Goal: Information Seeking & Learning: Find specific fact

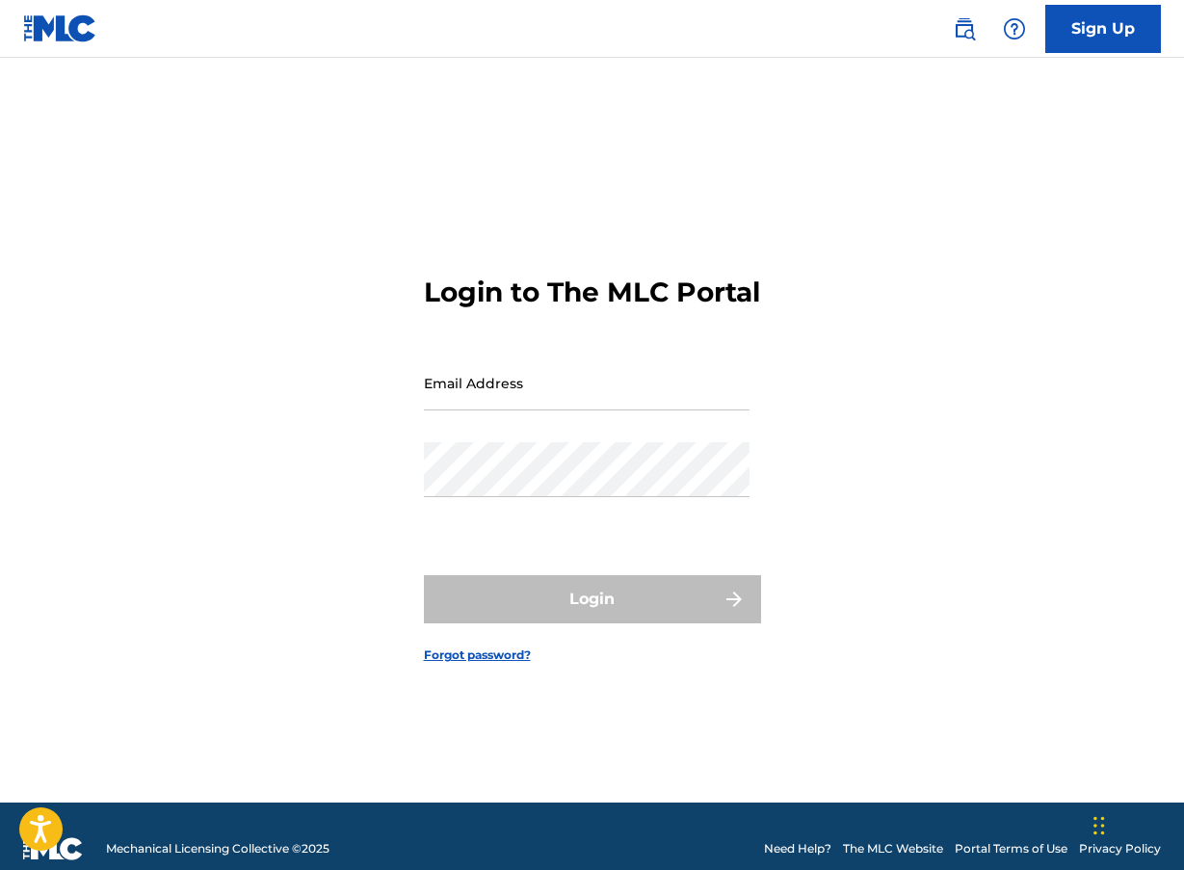
click at [512, 401] on input "Email Address" at bounding box center [586, 382] width 325 height 55
type input "[EMAIL_ADDRESS][DOMAIN_NAME]"
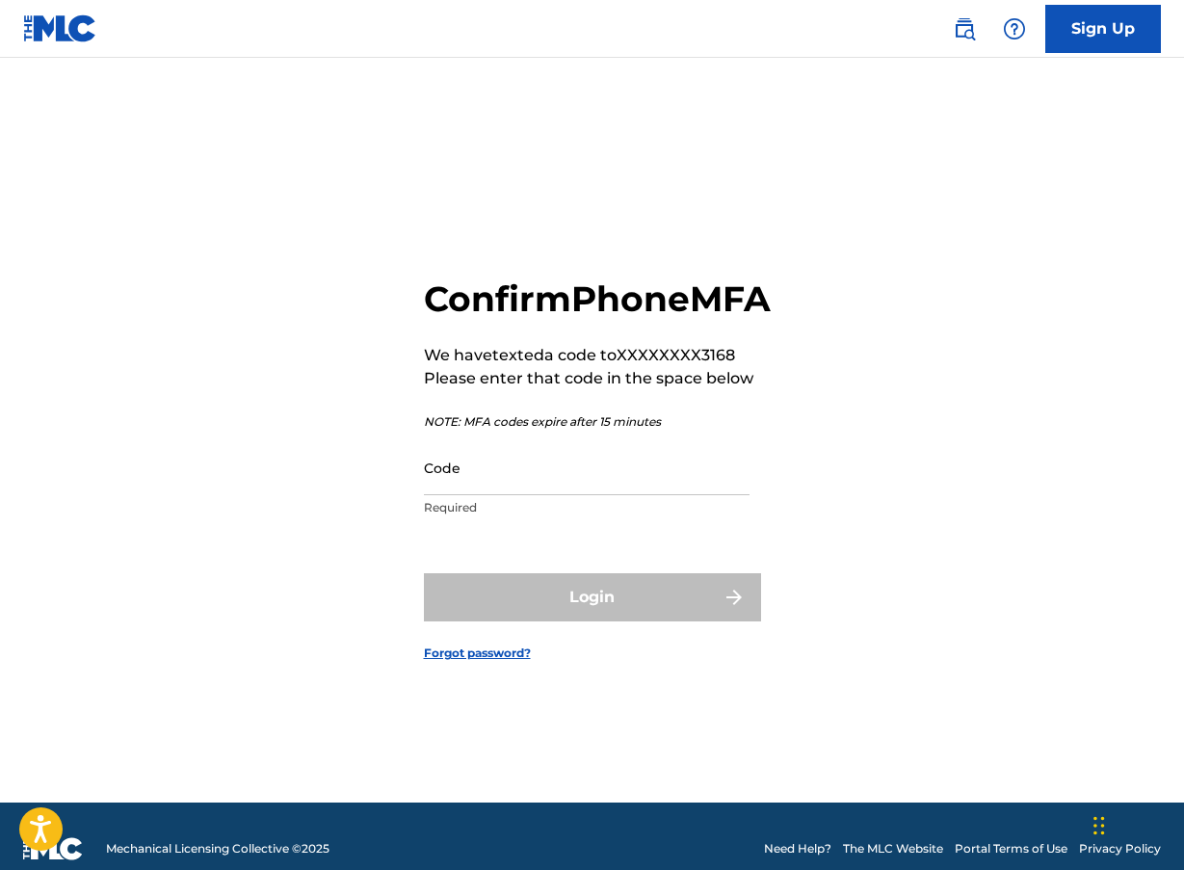
click at [501, 491] on input "Code" at bounding box center [586, 467] width 325 height 55
click at [484, 489] on input "Code" at bounding box center [586, 467] width 325 height 55
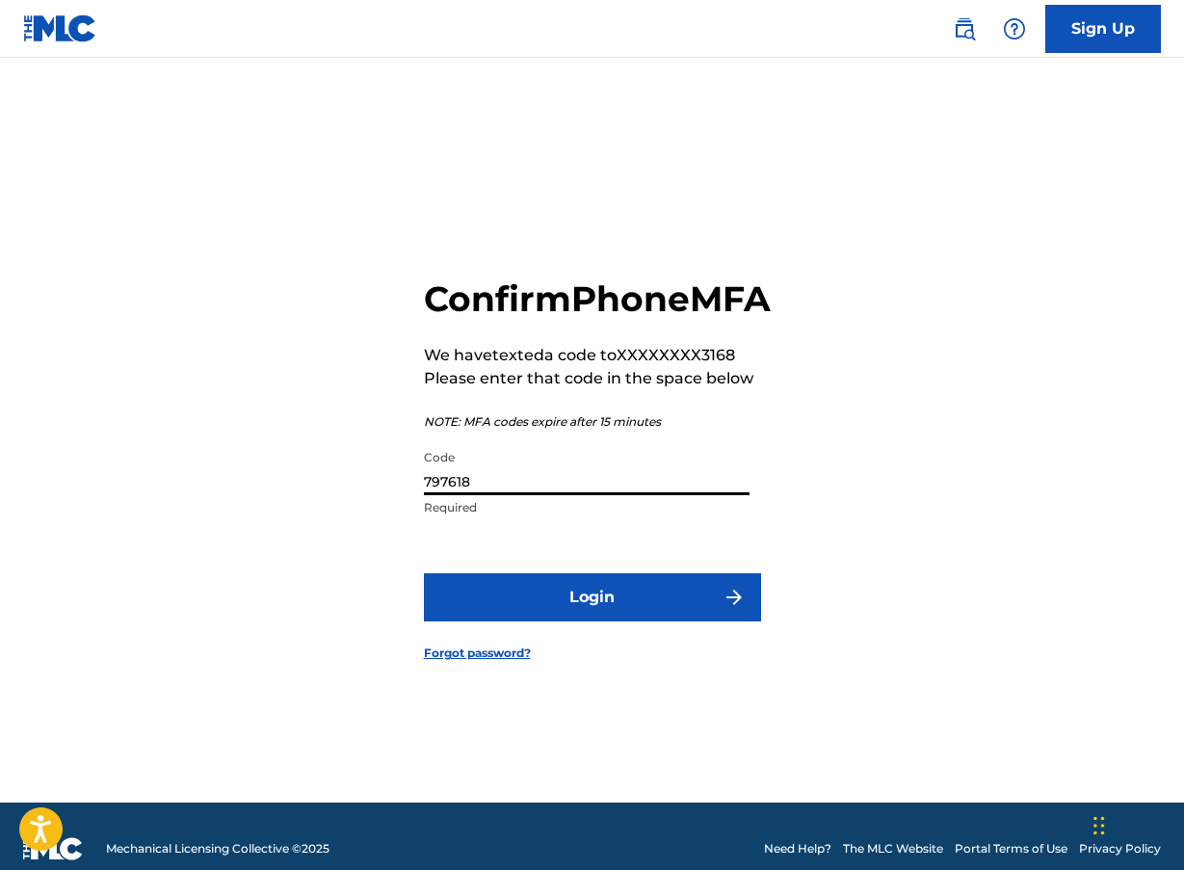
type input "797618"
click at [709, 610] on button "Login" at bounding box center [592, 597] width 337 height 48
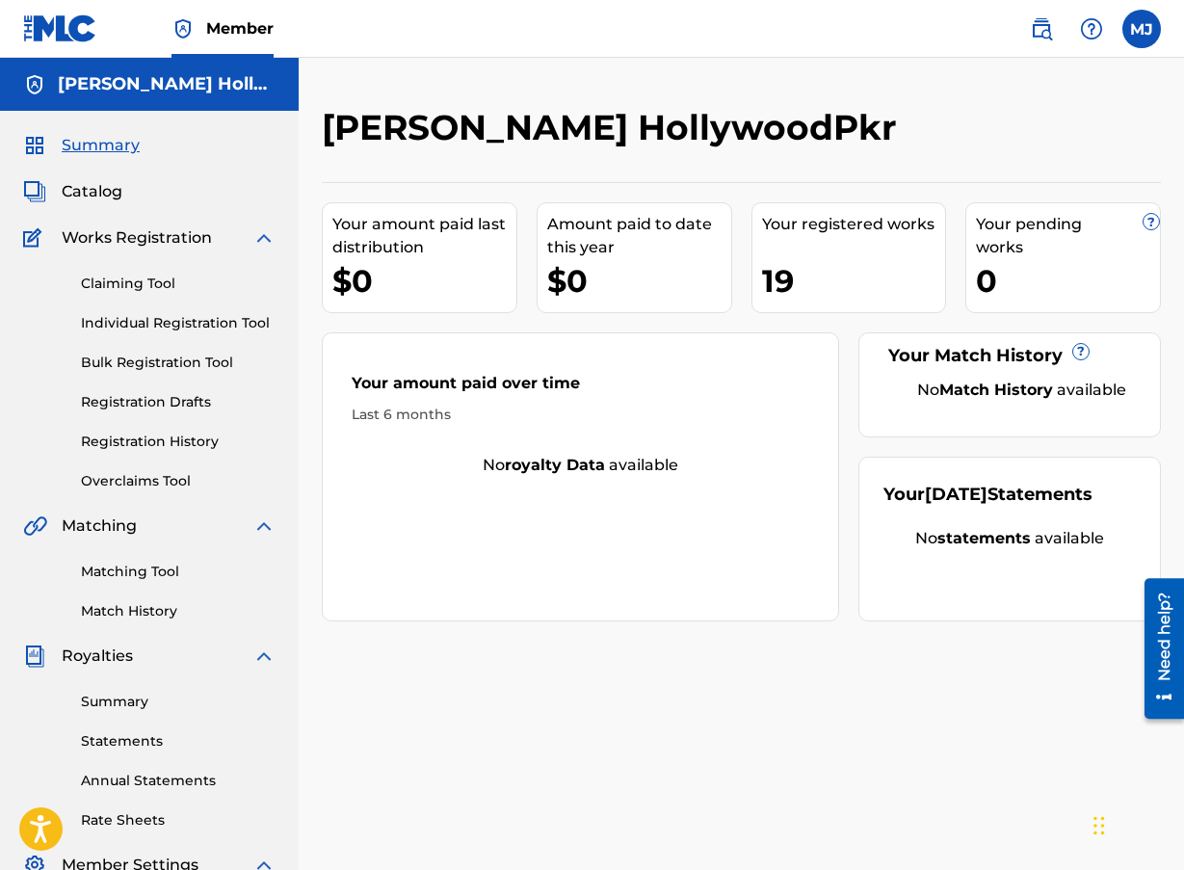
click at [135, 571] on link "Matching Tool" at bounding box center [178, 571] width 195 height 20
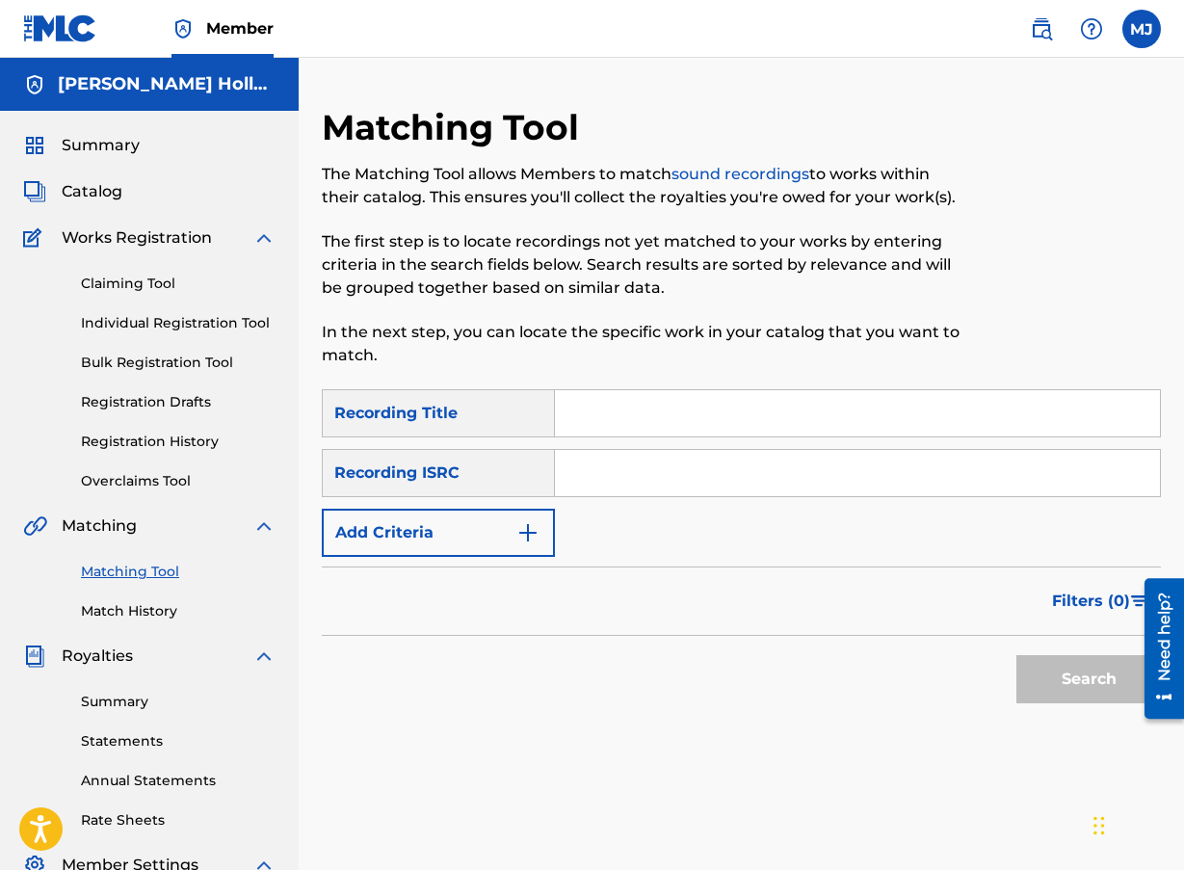
click at [621, 423] on input "Search Form" at bounding box center [857, 413] width 605 height 46
type input "Golden"
click at [1088, 683] on button "Search" at bounding box center [1088, 679] width 144 height 48
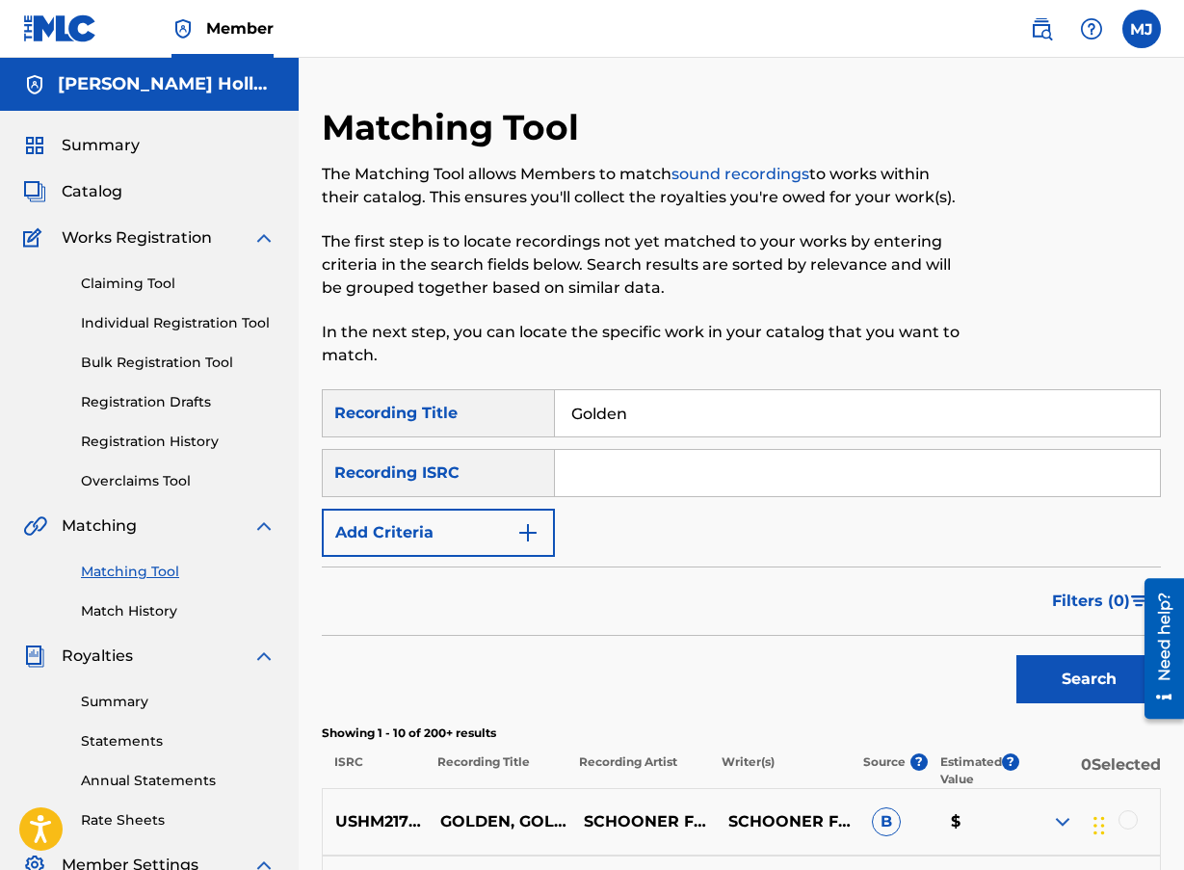
click at [532, 540] on img "Search Form" at bounding box center [527, 532] width 23 height 23
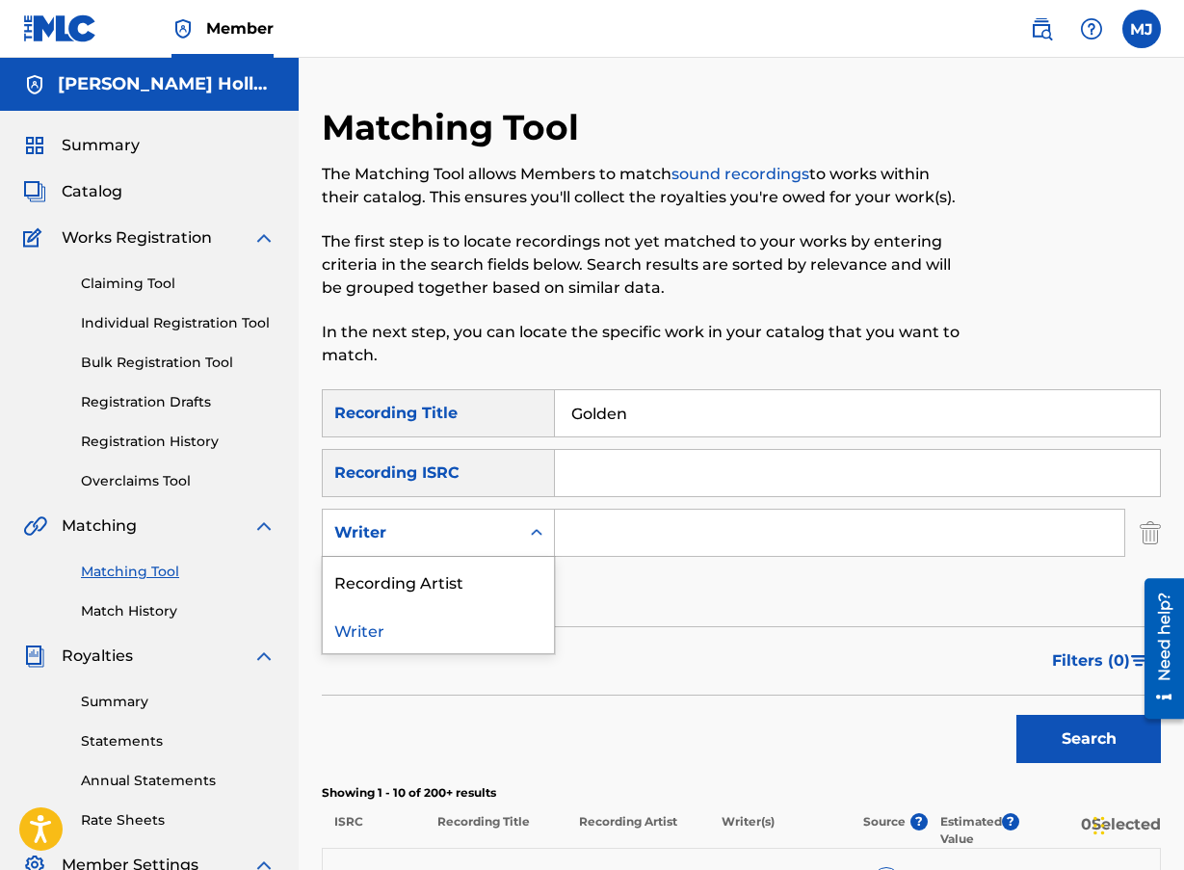
click at [523, 541] on div "Search Form" at bounding box center [536, 532] width 35 height 35
click at [449, 585] on div "Recording Artist" at bounding box center [438, 581] width 231 height 48
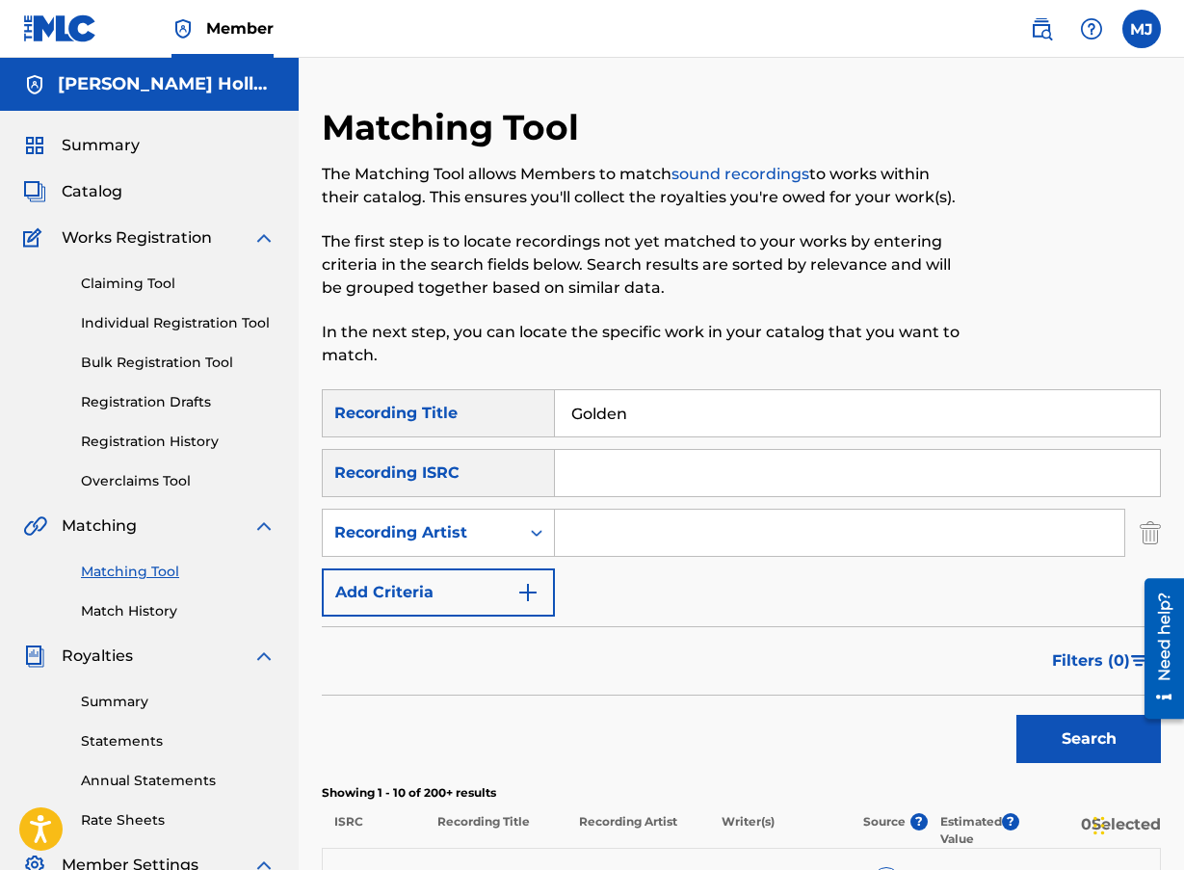
click at [611, 530] on input "Search Form" at bounding box center [839, 532] width 569 height 46
paste input "EJAE"
type input "EJAE"
click at [697, 591] on div "SearchWithCriteria86019c87-ad82-4a65-b138-8d9c1cbecb7d Recording Title Golden S…" at bounding box center [741, 502] width 839 height 227
click at [1090, 732] on button "Search" at bounding box center [1088, 739] width 144 height 48
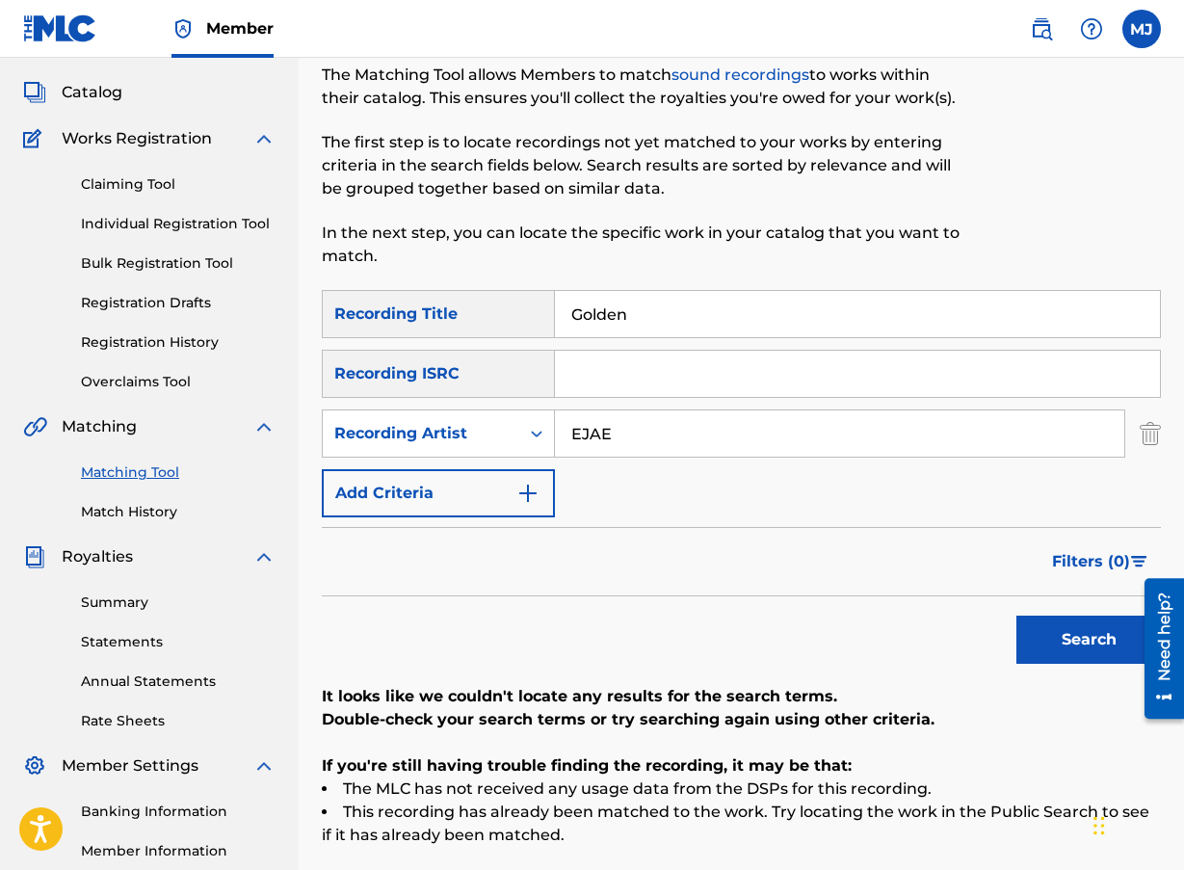
scroll to position [96, 0]
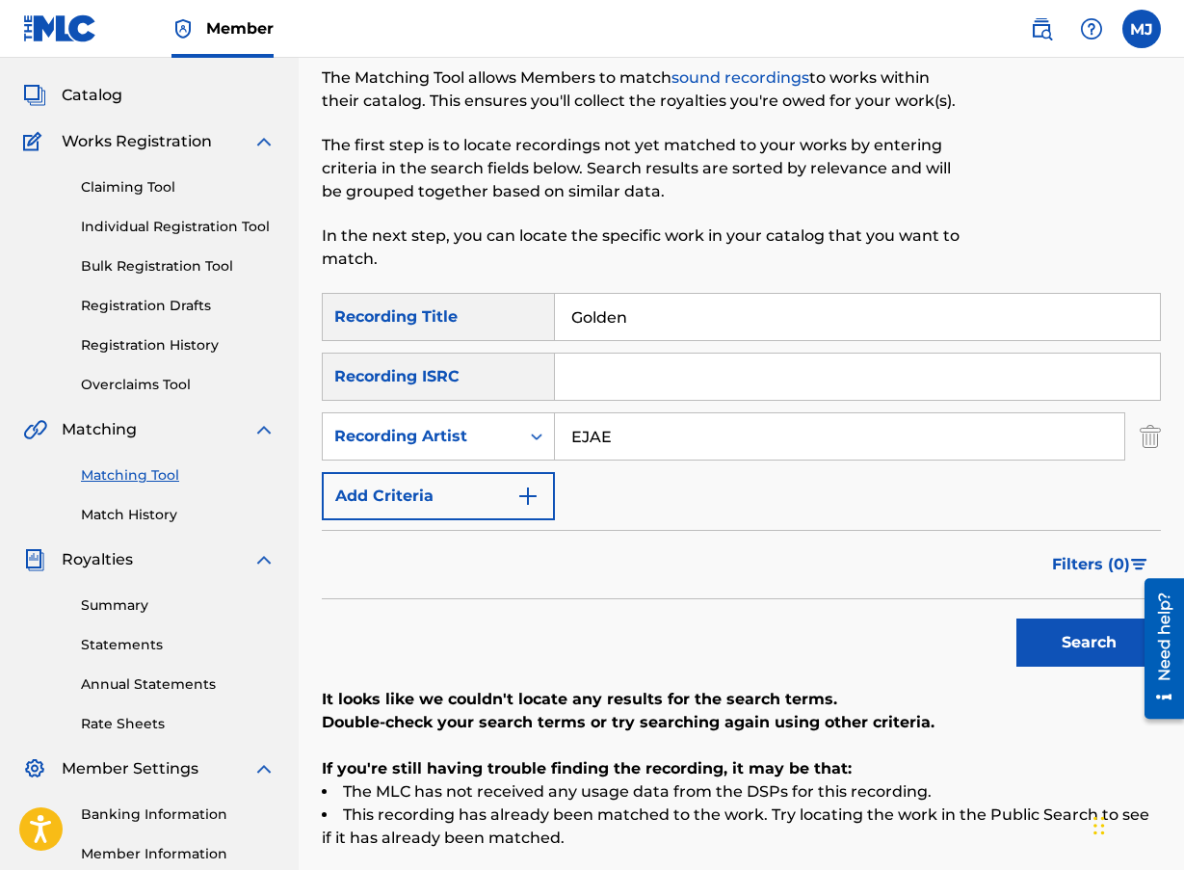
drag, startPoint x: 561, startPoint y: 317, endPoint x: 439, endPoint y: 319, distance: 122.3
click at [439, 319] on div "SearchWithCriteria86019c87-ad82-4a65-b138-8d9c1cbecb7d Recording Title Golden" at bounding box center [741, 317] width 839 height 48
click at [1082, 629] on button "Search" at bounding box center [1088, 642] width 144 height 48
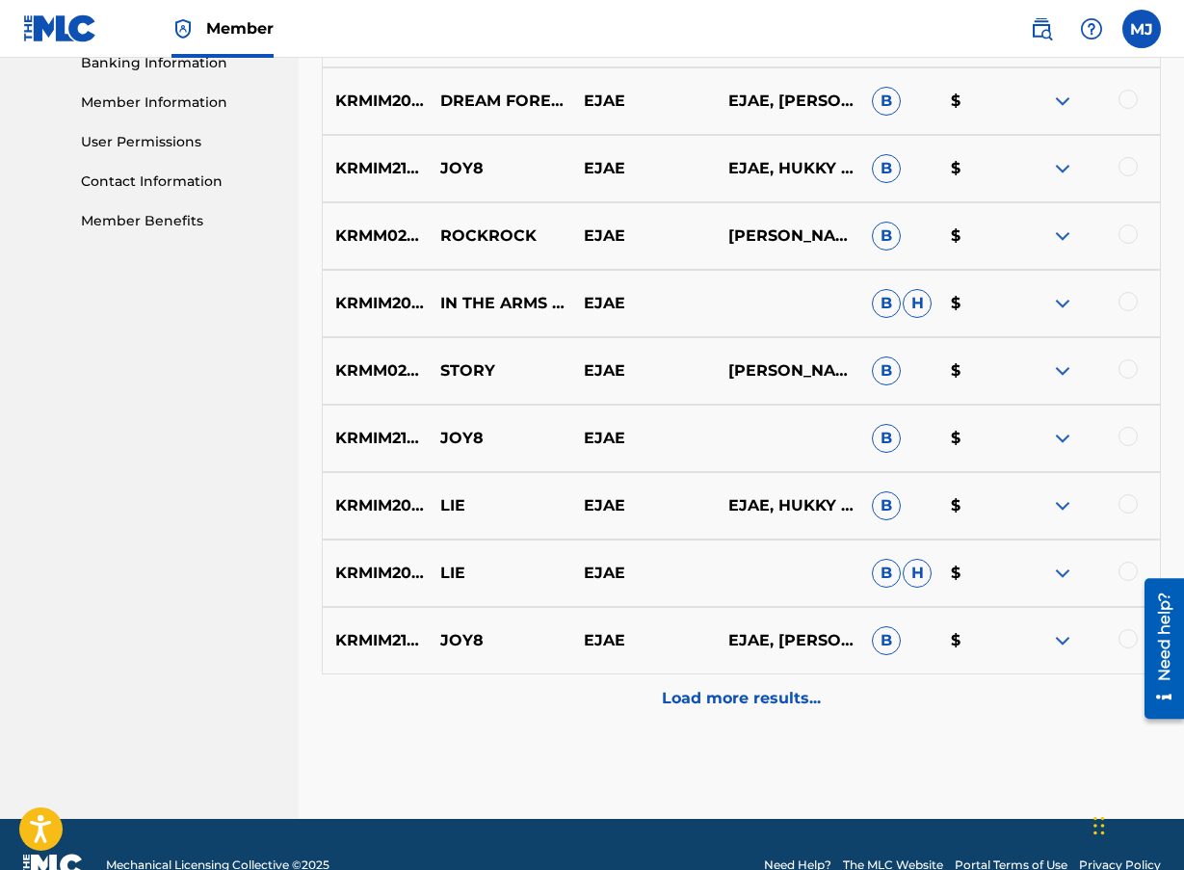
scroll to position [867, 0]
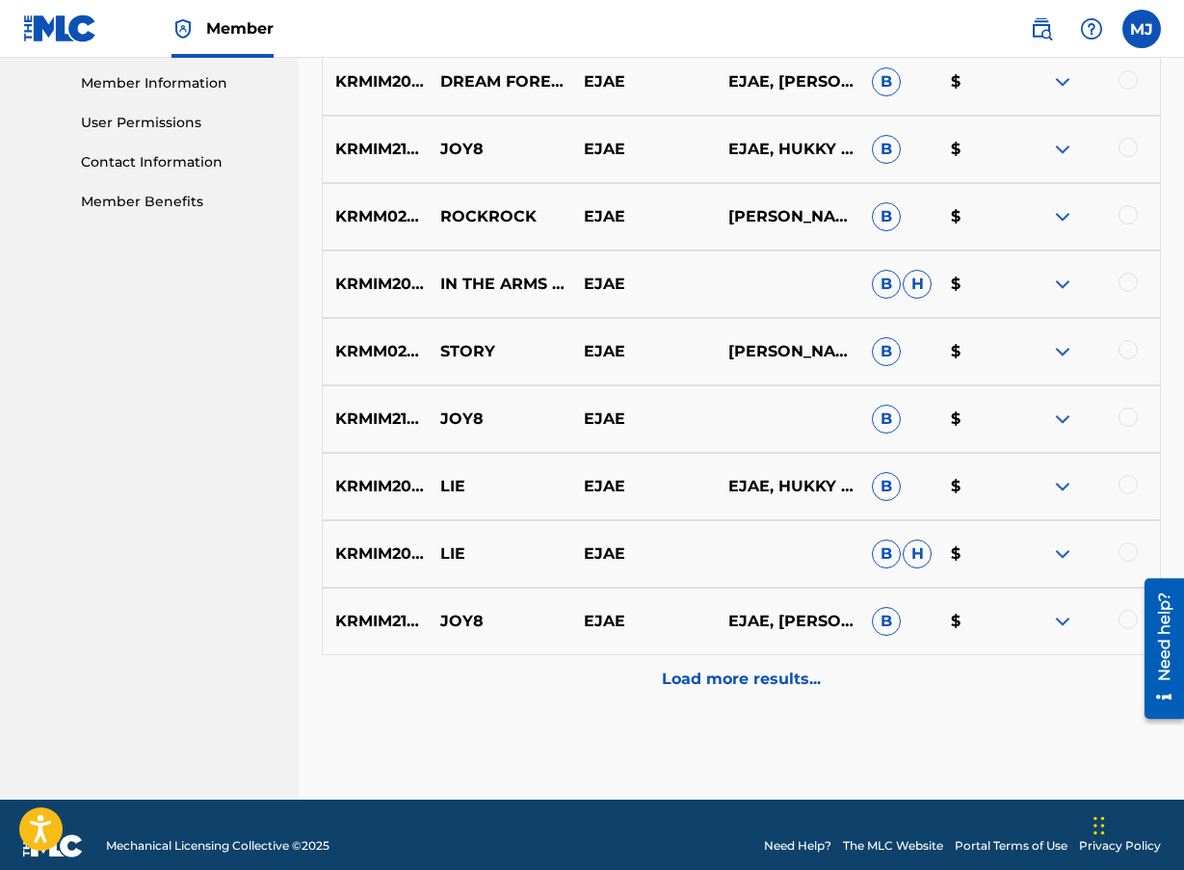
click at [733, 672] on p "Load more results..." at bounding box center [741, 678] width 159 height 23
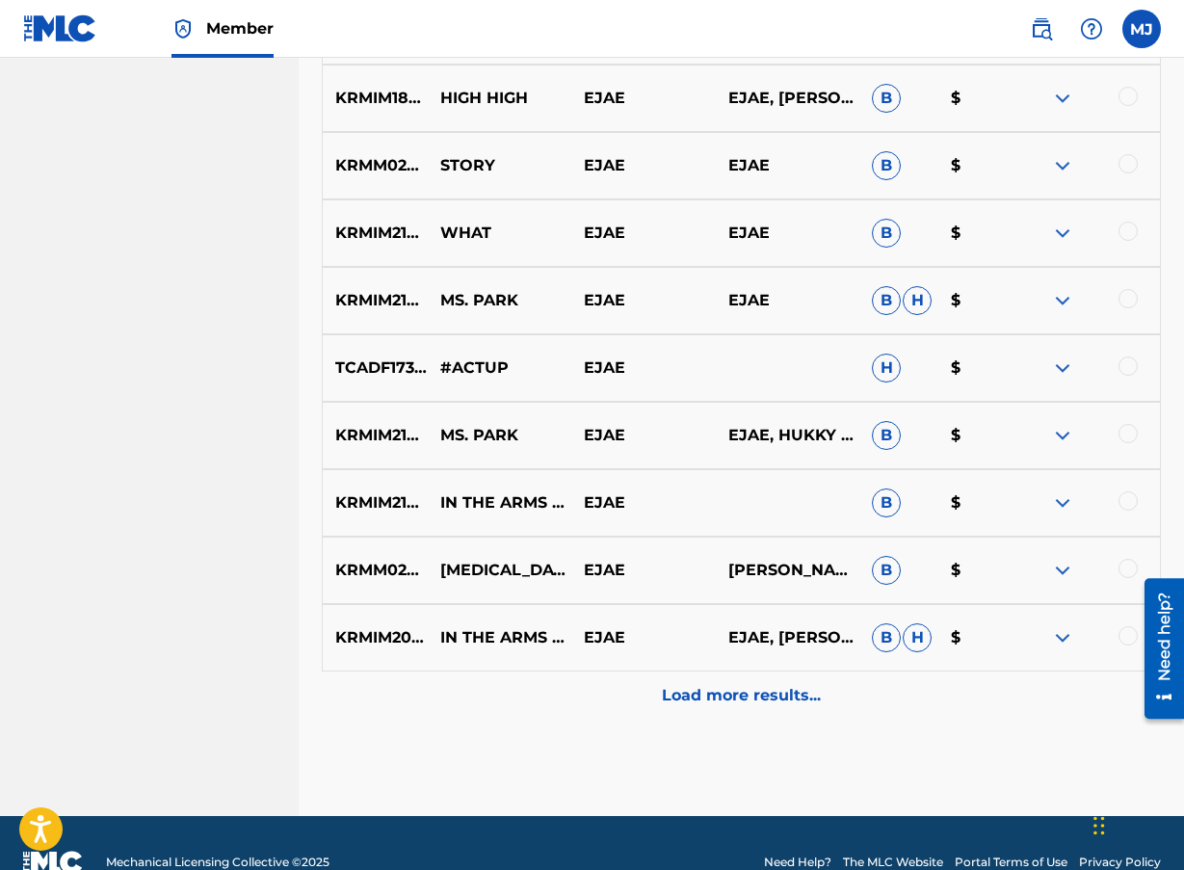
scroll to position [1563, 0]
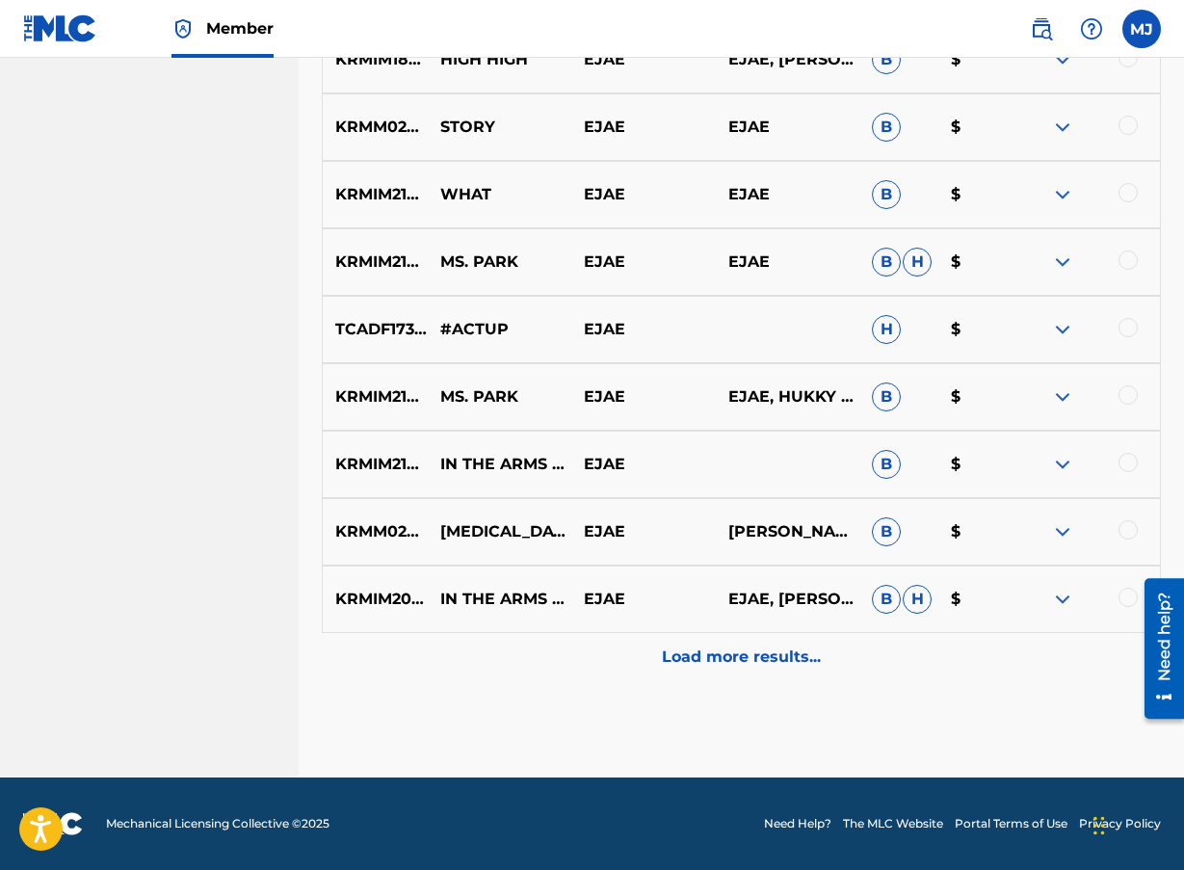
click at [758, 654] on p "Load more results..." at bounding box center [741, 656] width 159 height 23
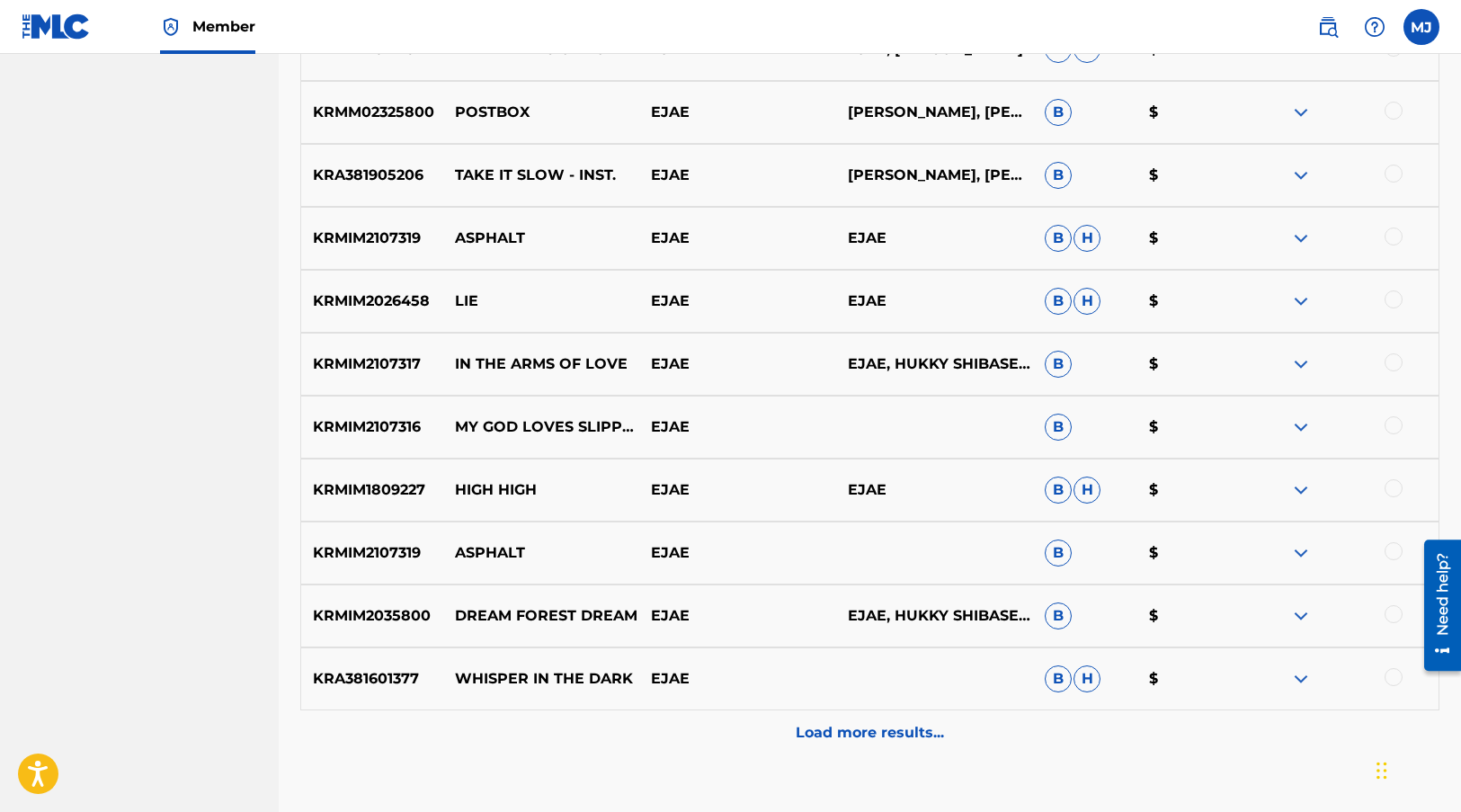
scroll to position [2045, 0]
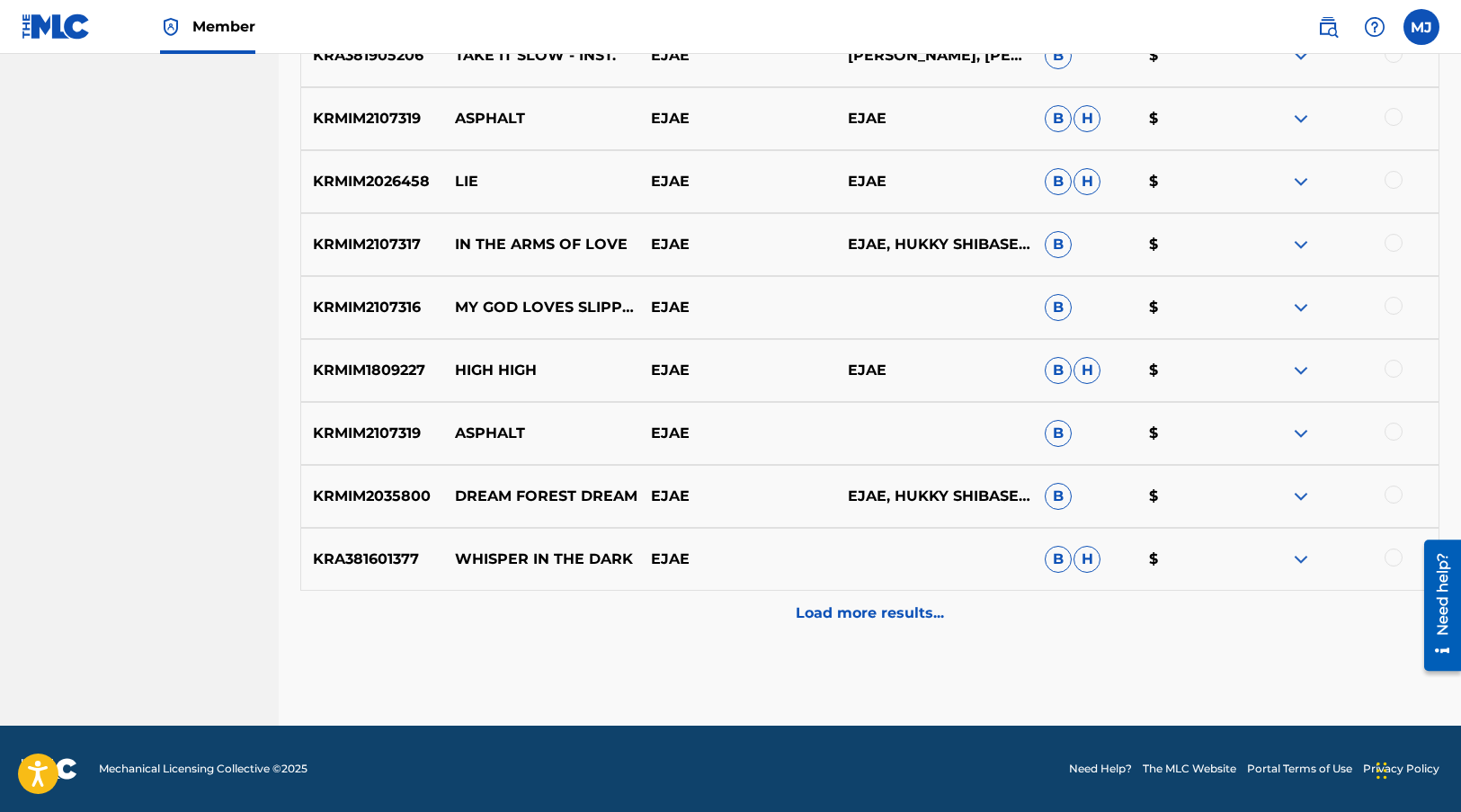
click at [893, 609] on p "Load more results..." at bounding box center [869, 612] width 148 height 21
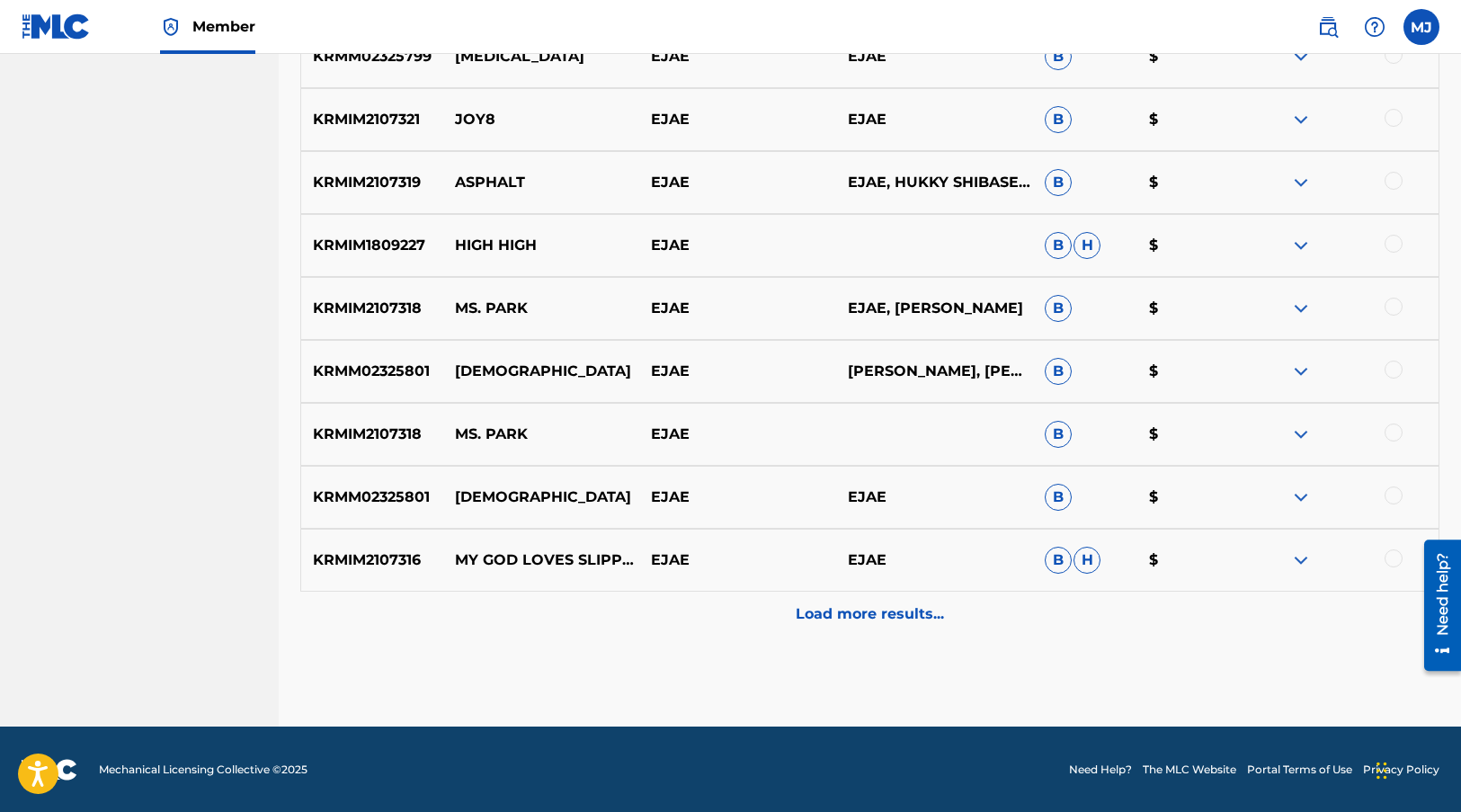
scroll to position [2674, 0]
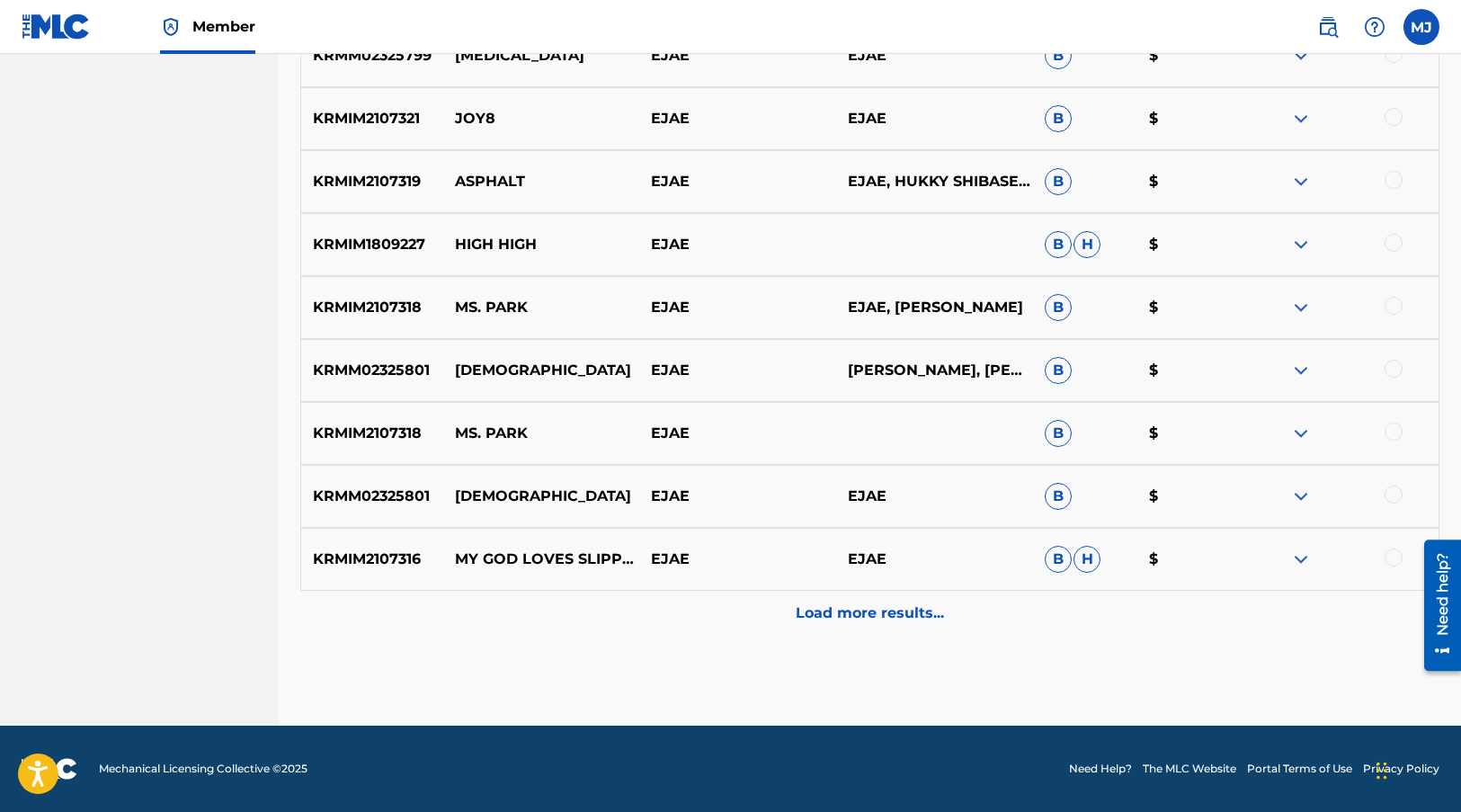
click at [838, 622] on p "Load more results..." at bounding box center [869, 612] width 148 height 21
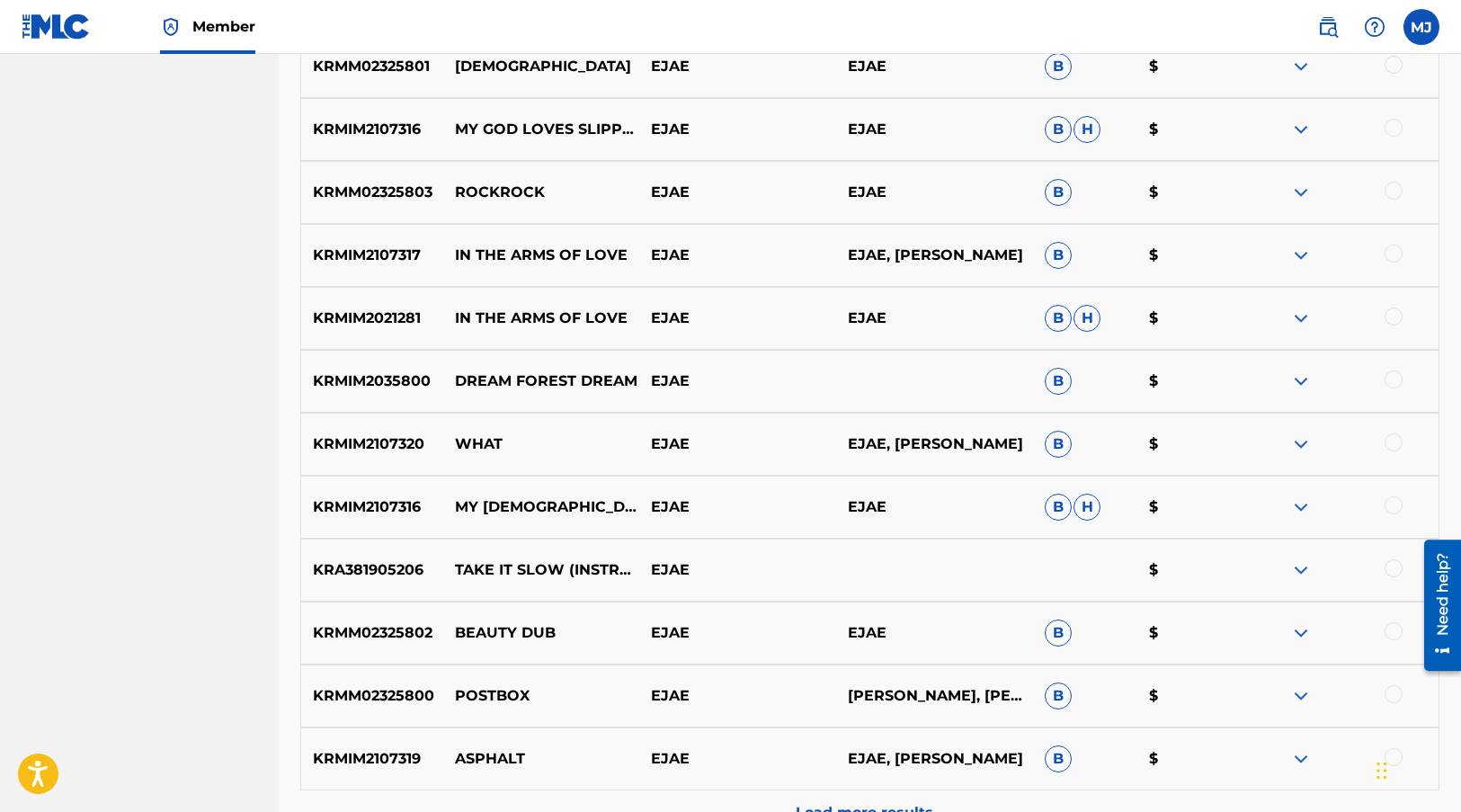
scroll to position [3213, 0]
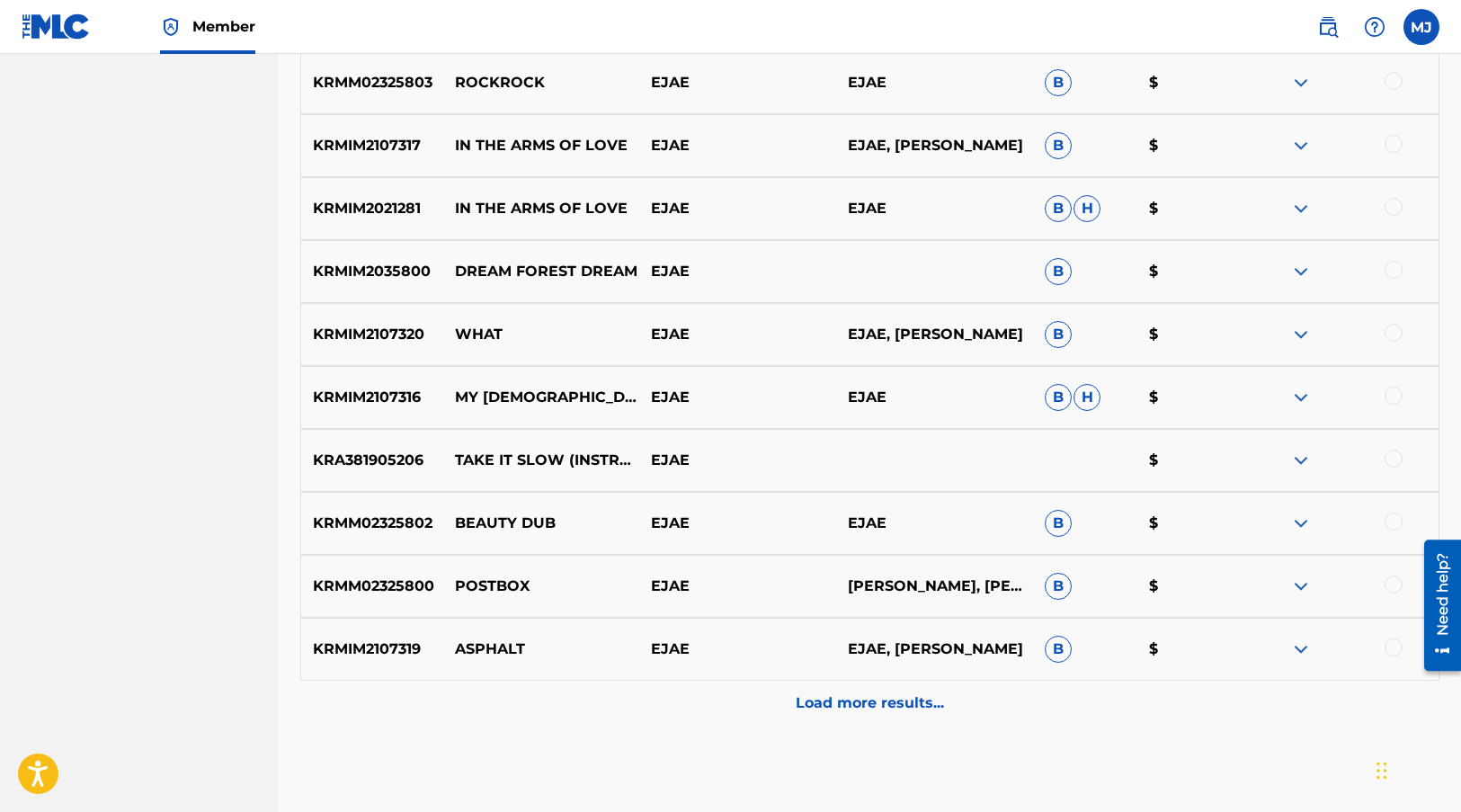
click at [881, 717] on div "Load more results..." at bounding box center [870, 703] width 1139 height 45
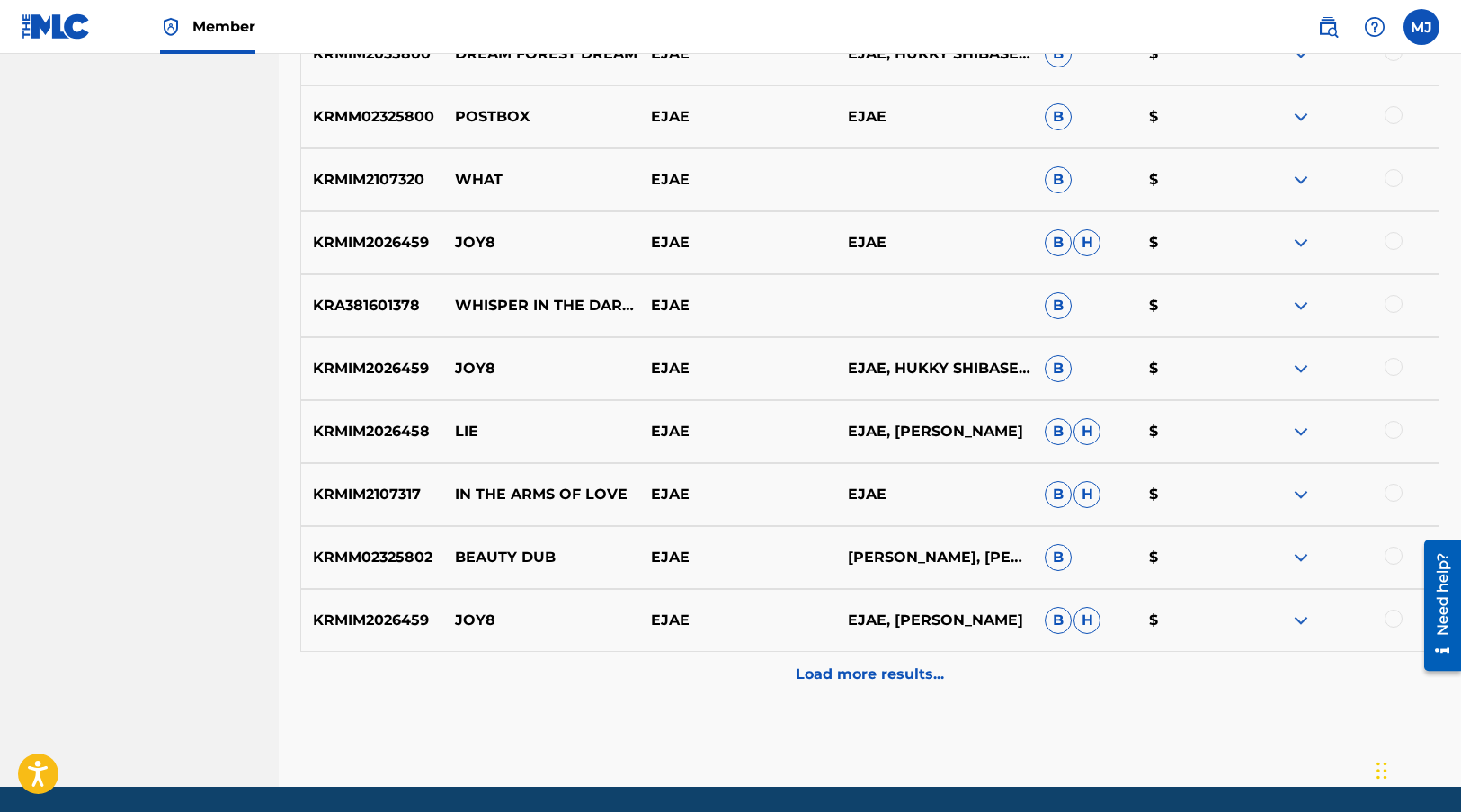
scroll to position [3932, 0]
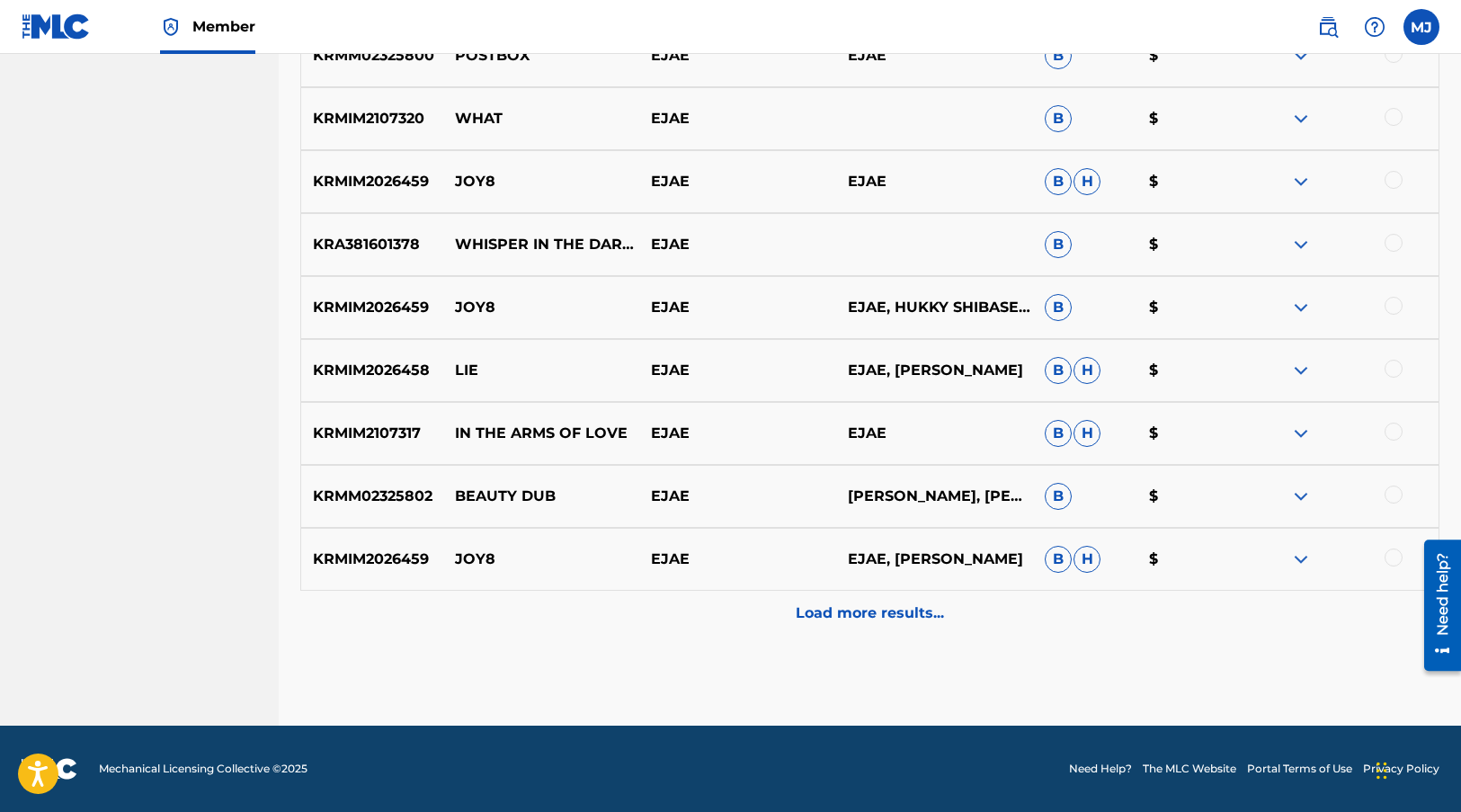
click at [834, 620] on p "Load more results..." at bounding box center [869, 612] width 148 height 21
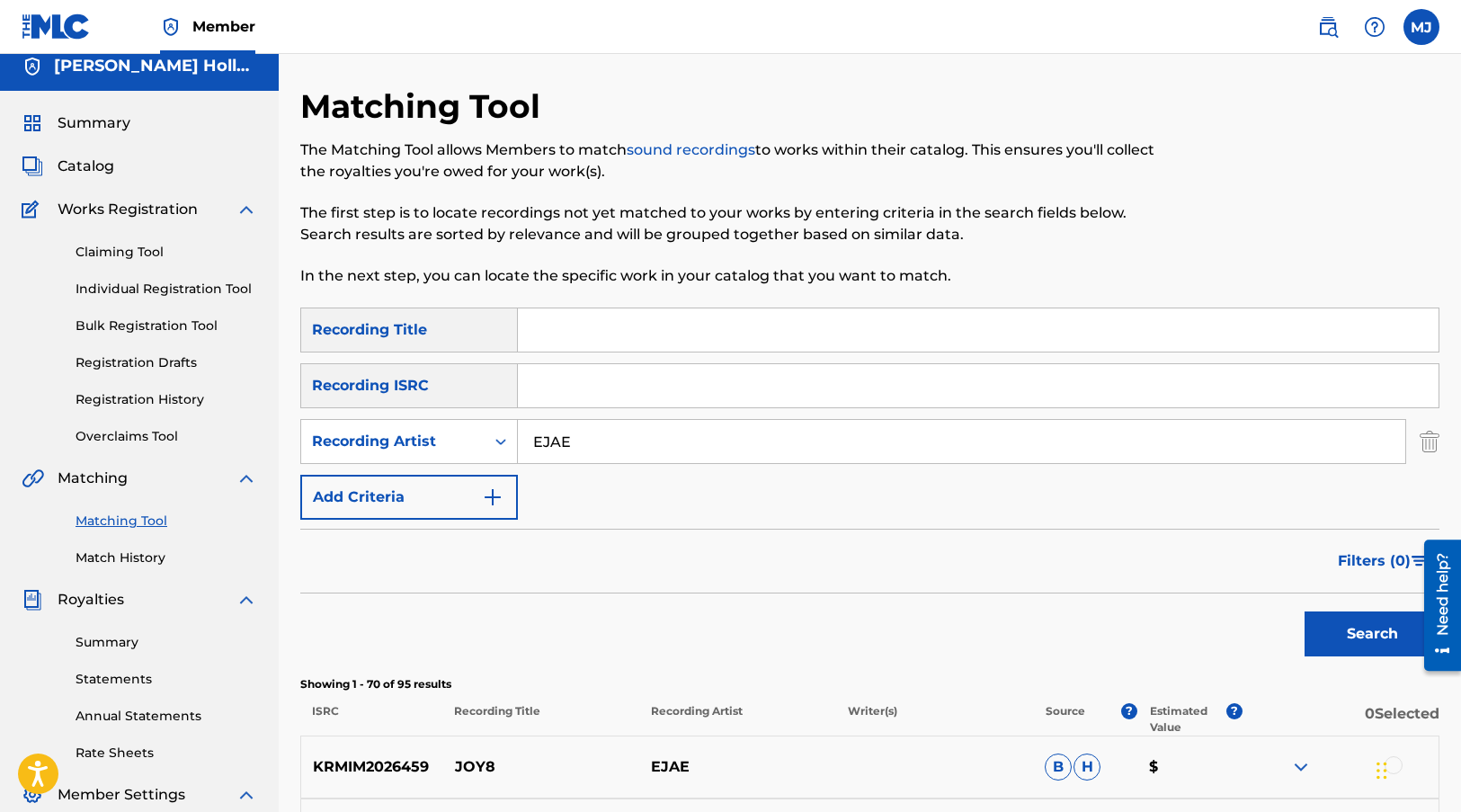
scroll to position [0, 0]
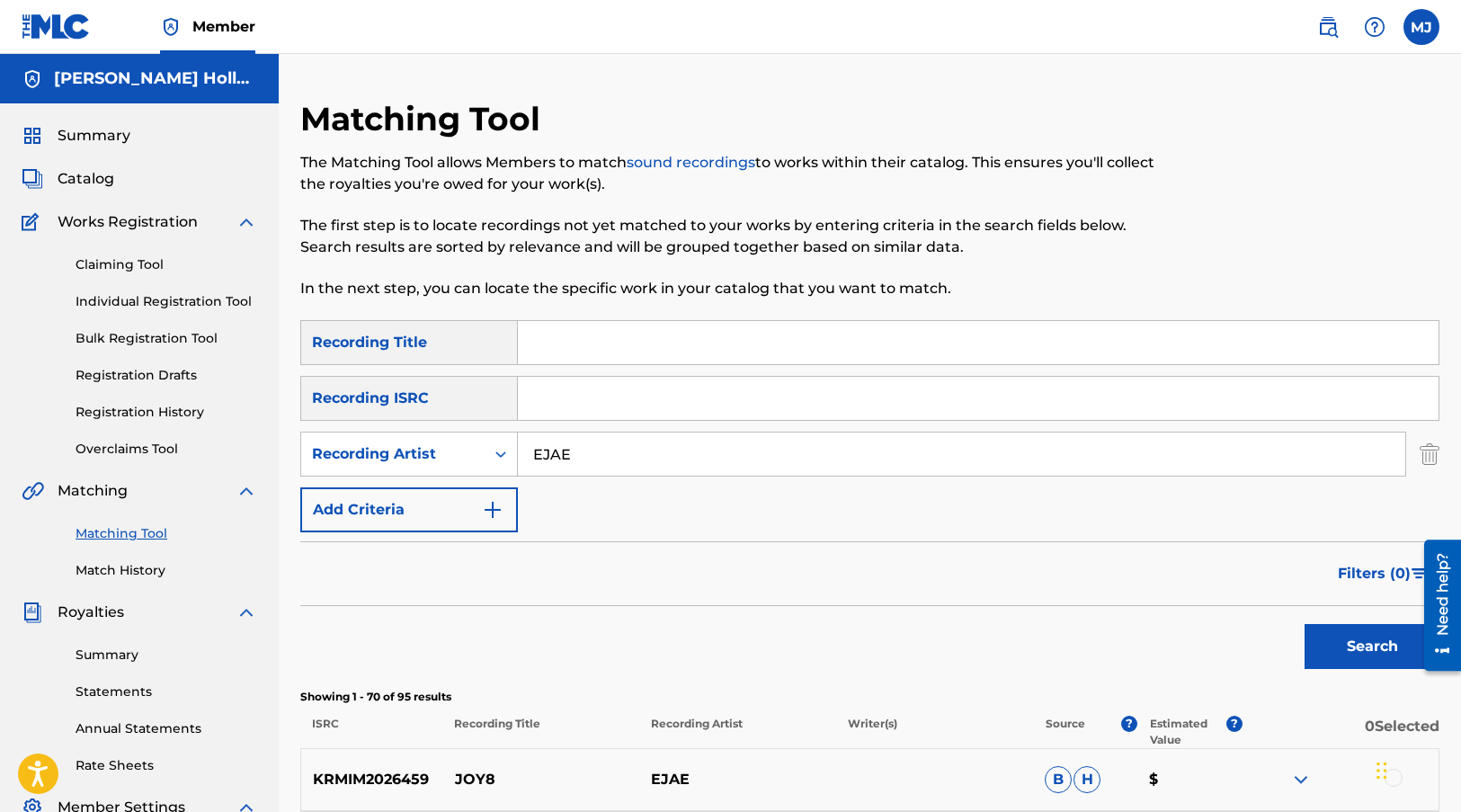
drag, startPoint x: 612, startPoint y: 452, endPoint x: 541, endPoint y: 449, distance: 71.1
click at [541, 449] on input "EJAE" at bounding box center [962, 454] width 887 height 43
type input "E"
click at [499, 455] on icon "Search Form" at bounding box center [501, 454] width 11 height 7
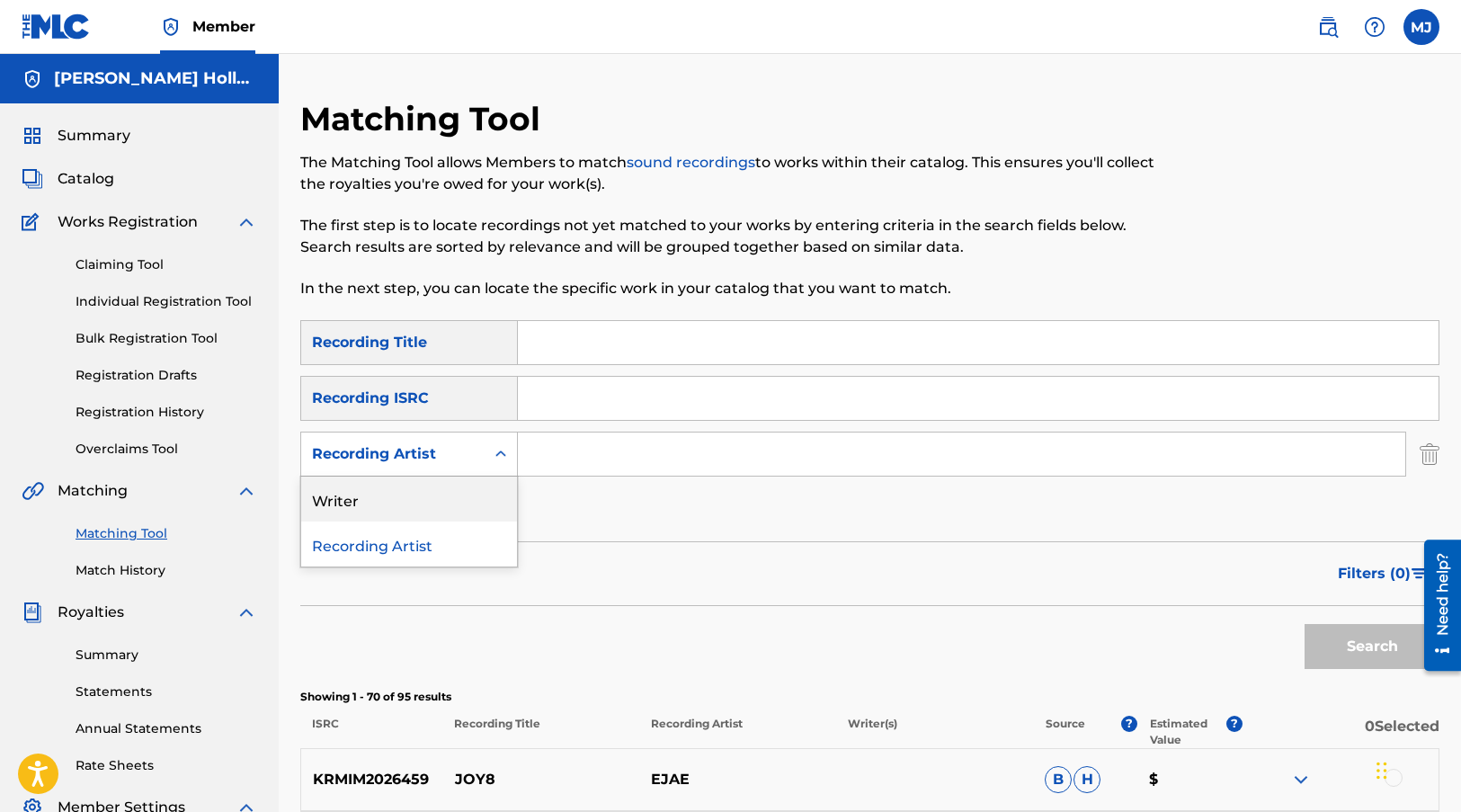
click at [382, 488] on div "Writer" at bounding box center [409, 498] width 216 height 45
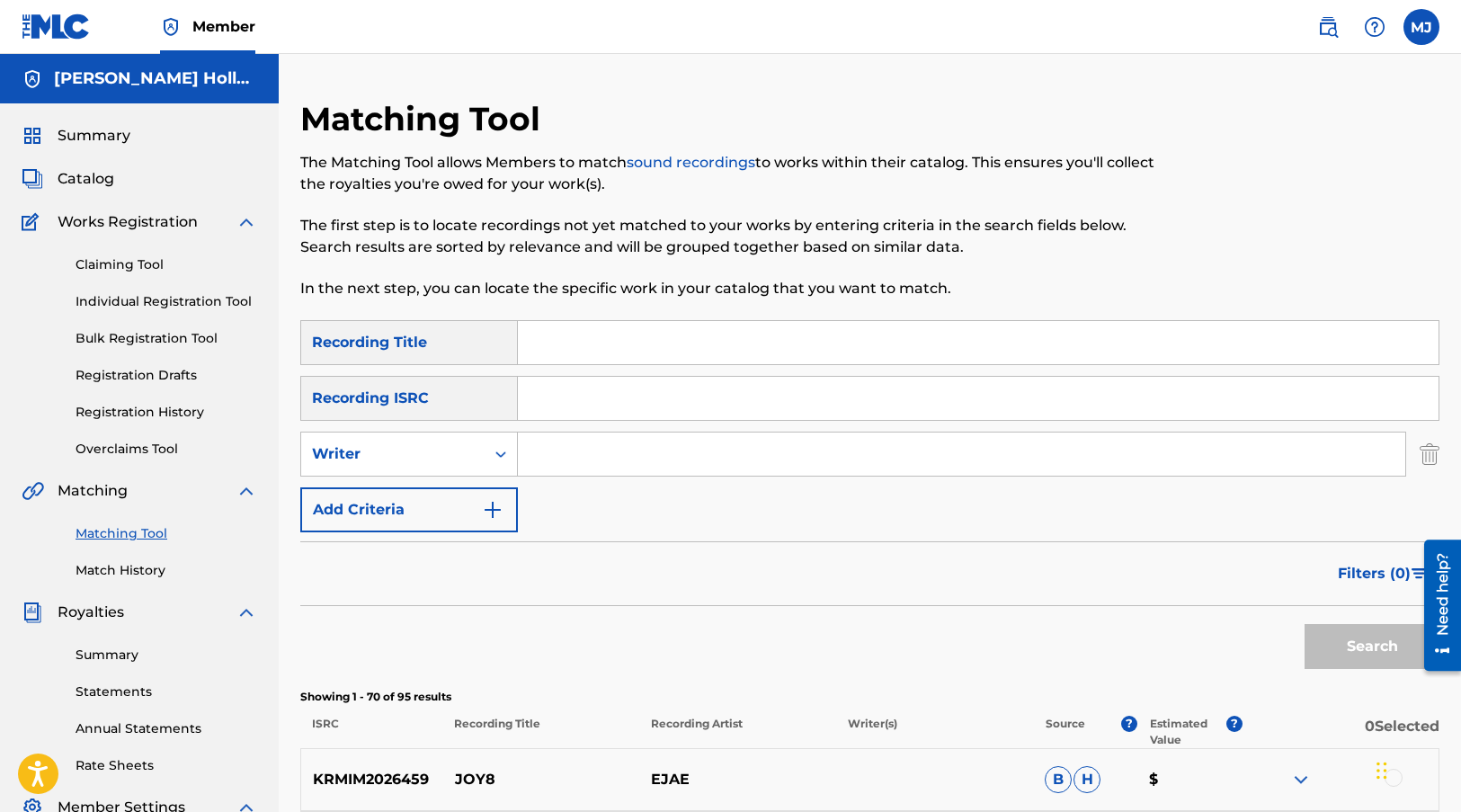
click at [555, 450] on input "Search Form" at bounding box center [962, 454] width 887 height 43
paste input "[PERSON_NAME]"
type input "[PERSON_NAME]"
click at [1104, 647] on button "Search" at bounding box center [1371, 646] width 134 height 45
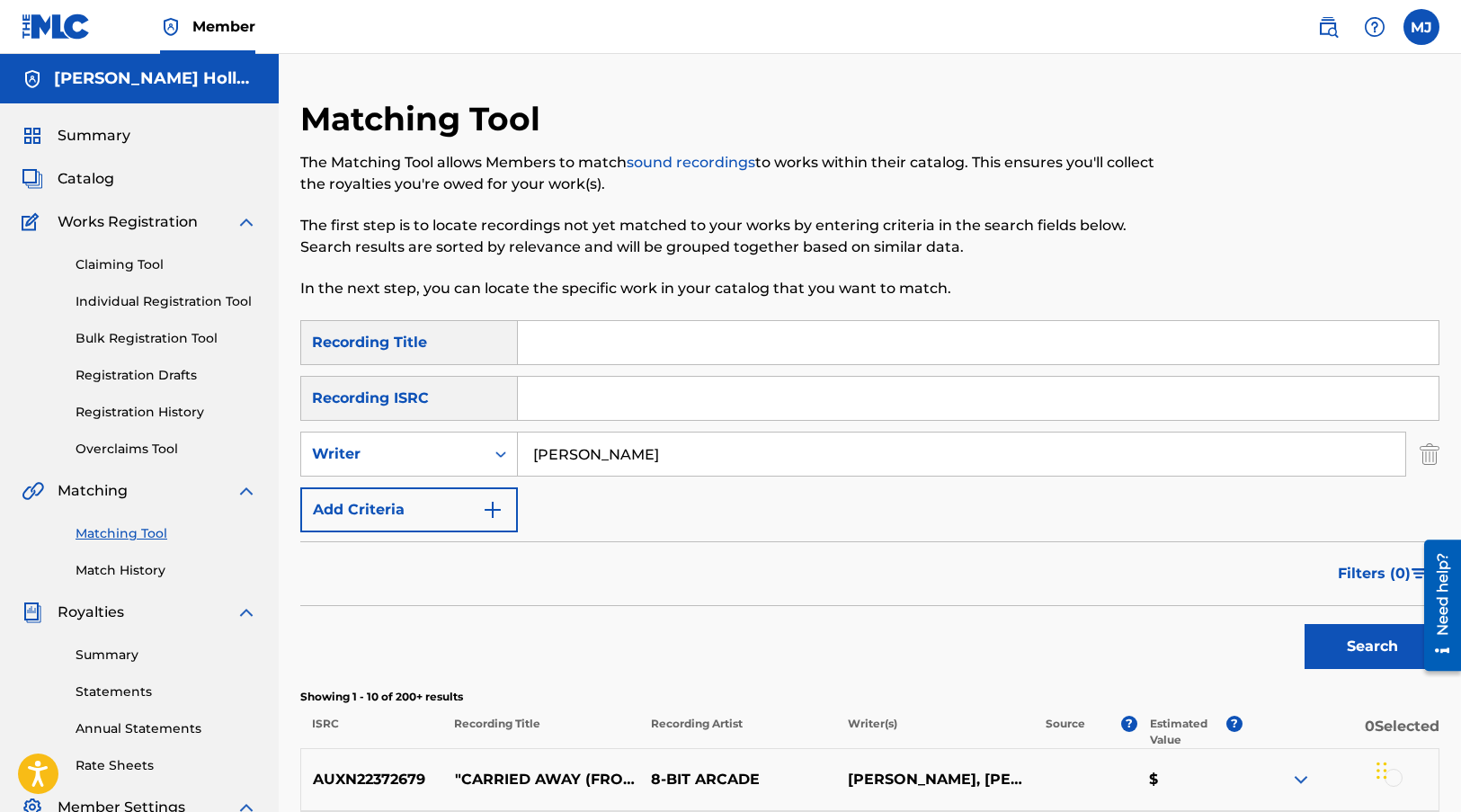
click at [499, 509] on img "Search Form" at bounding box center [492, 509] width 21 height 21
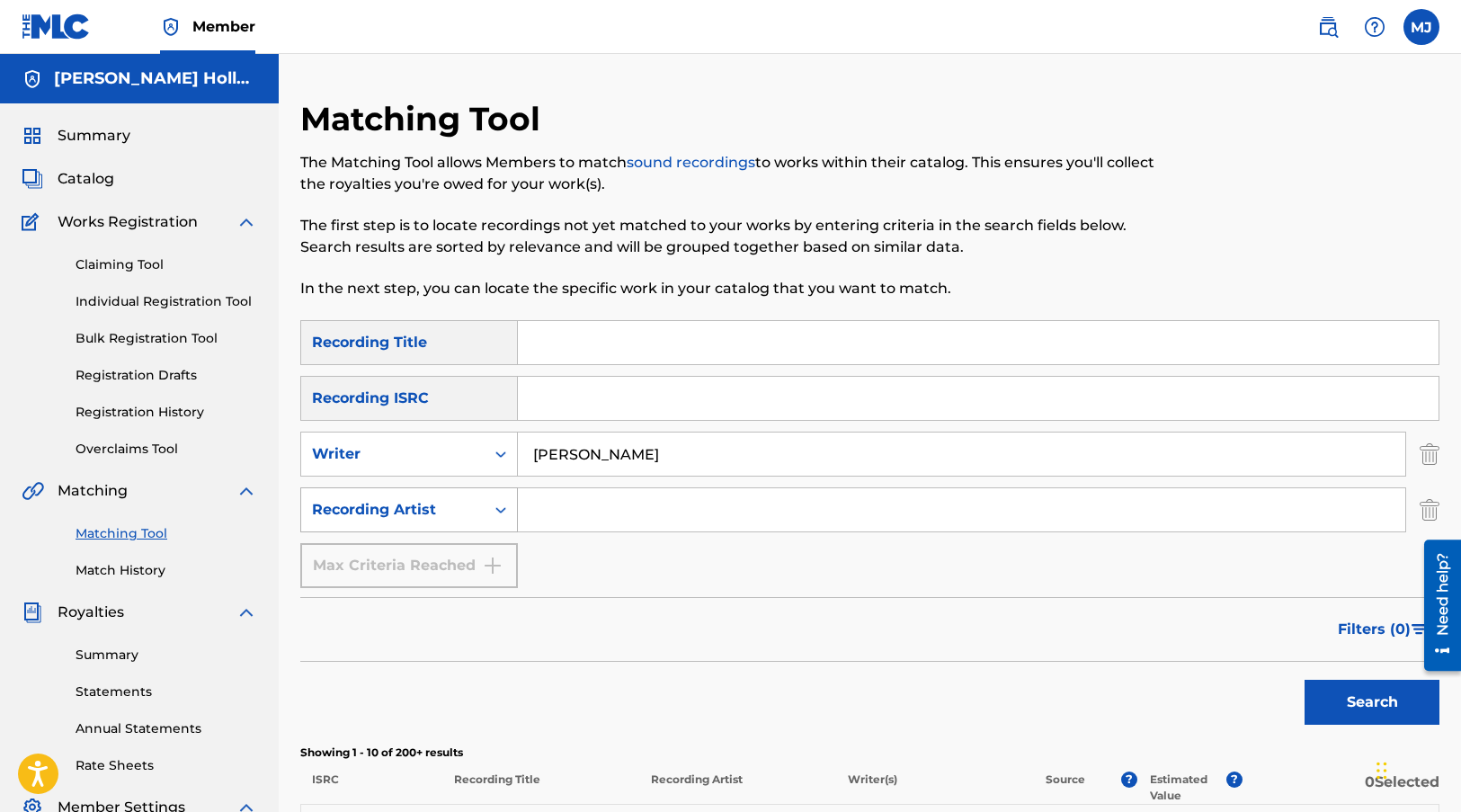
click at [433, 506] on div "Recording Artist" at bounding box center [392, 509] width 162 height 21
click at [413, 557] on div "Recording Artist" at bounding box center [409, 554] width 216 height 45
click at [569, 508] on input "Search Form" at bounding box center [962, 510] width 887 height 43
click at [575, 513] on input "Search Form" at bounding box center [962, 510] width 887 height 43
paste input "[PERSON_NAME]"
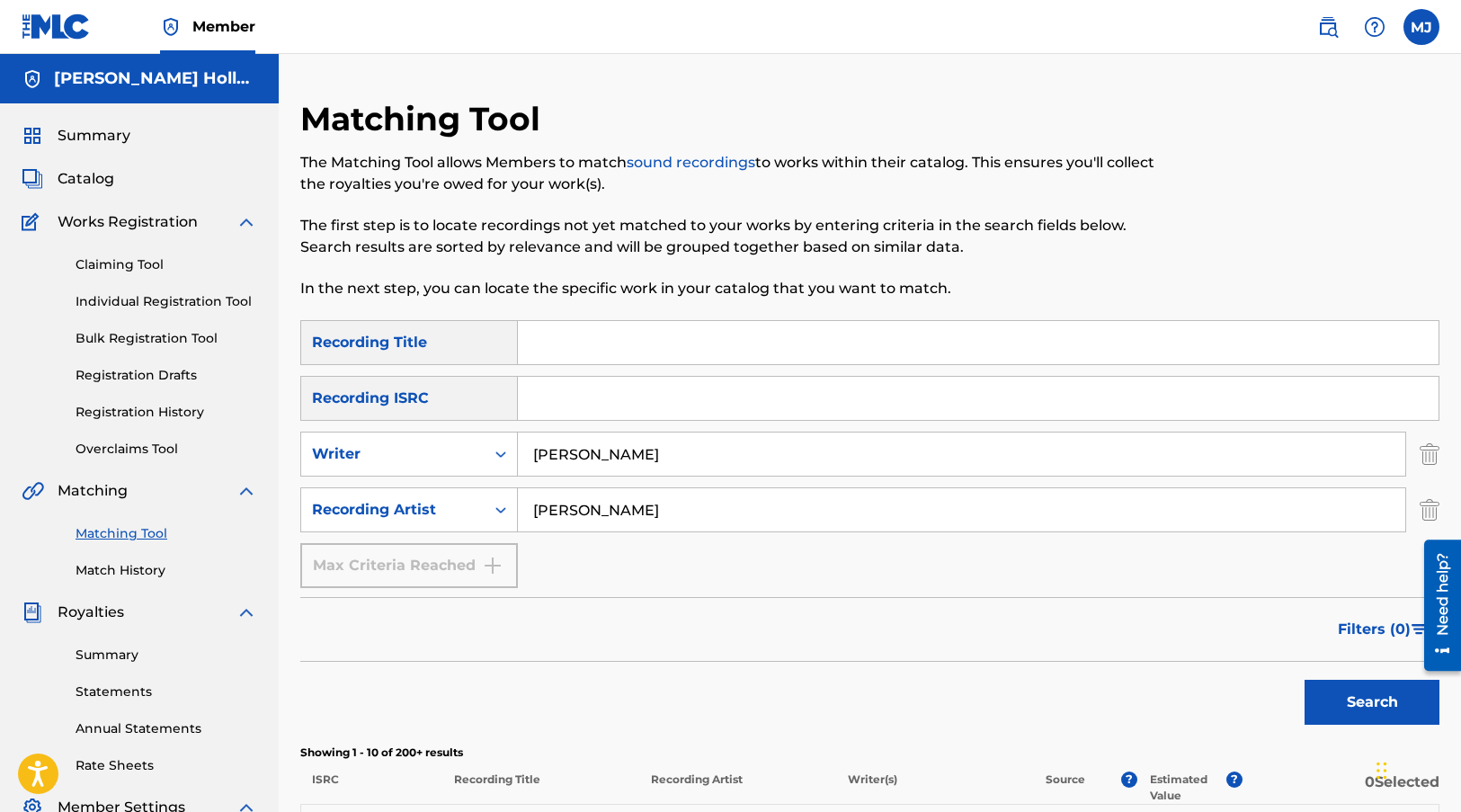
click at [1104, 697] on button "Search" at bounding box center [1371, 702] width 134 height 45
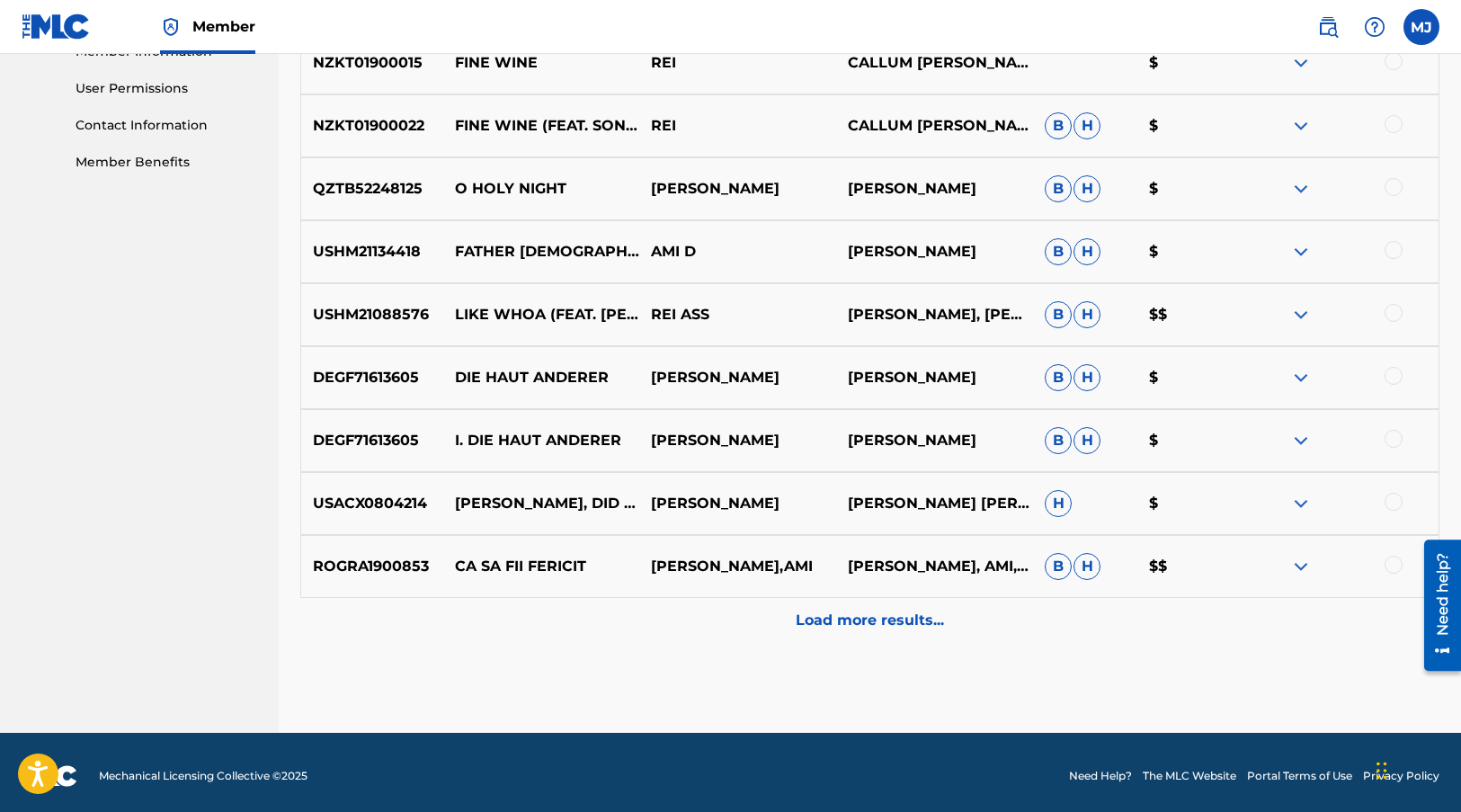
scroll to position [842, 0]
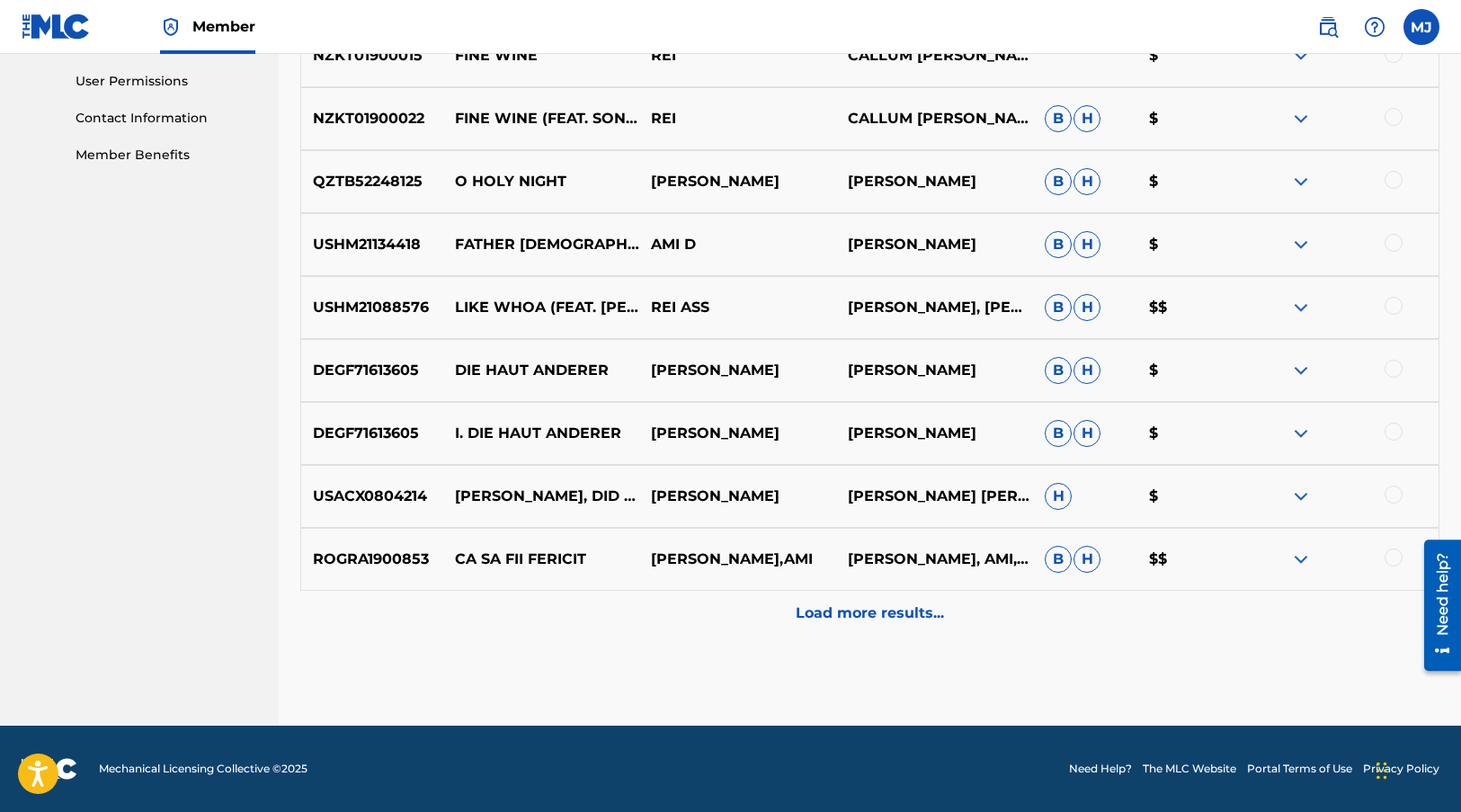
click at [865, 603] on p "Load more results..." at bounding box center [869, 612] width 148 height 21
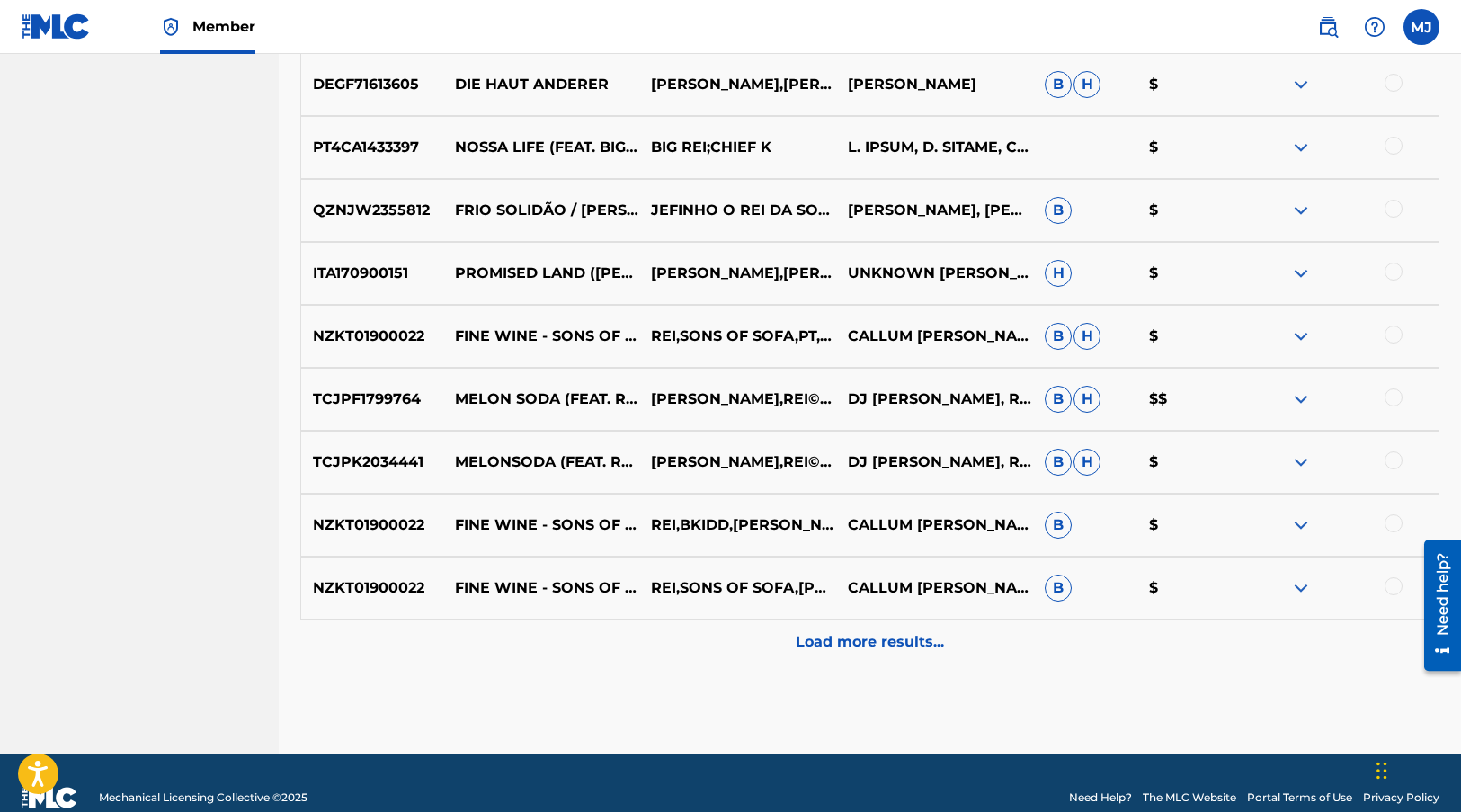
scroll to position [1471, 0]
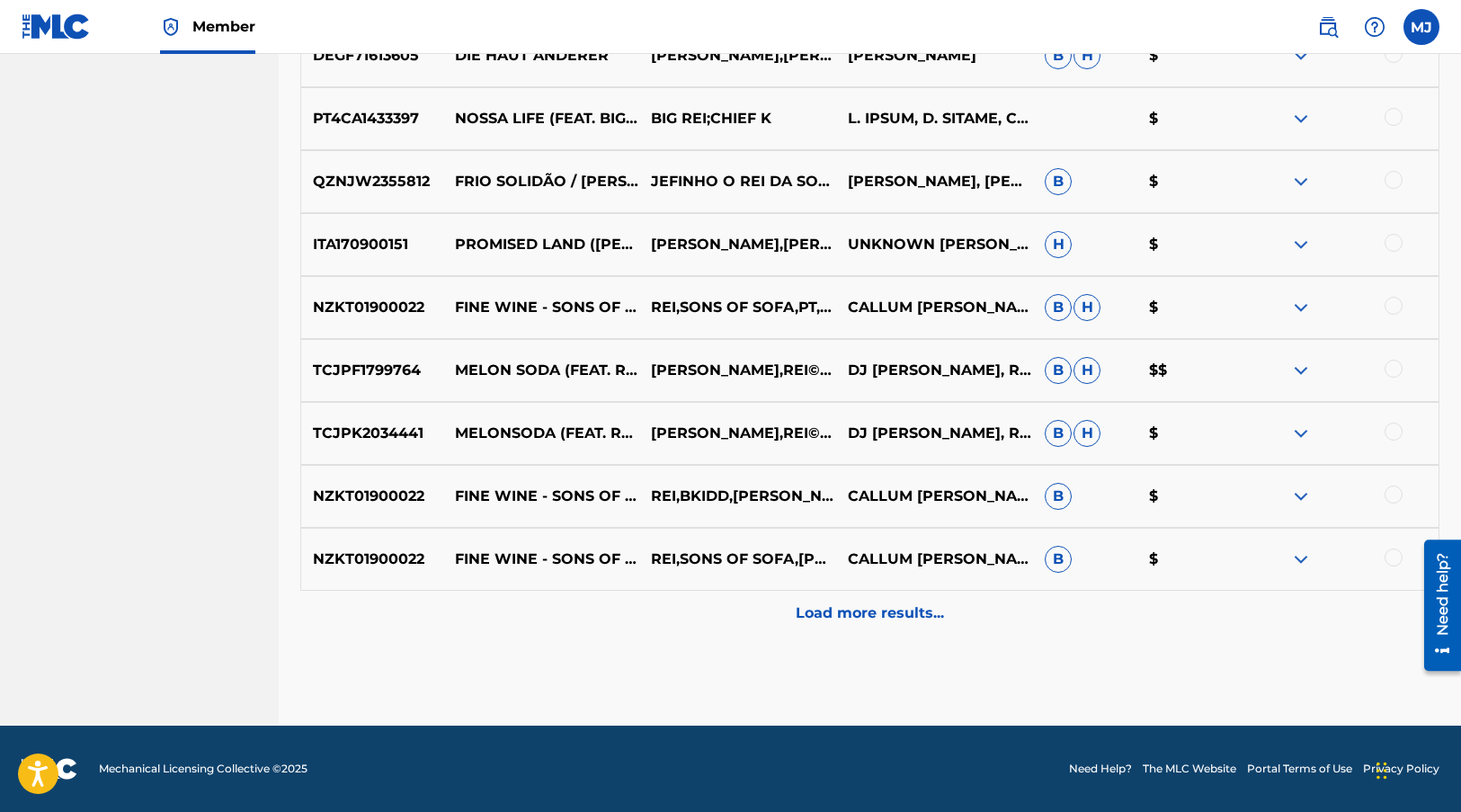
click at [824, 615] on p "Load more results..." at bounding box center [869, 612] width 148 height 21
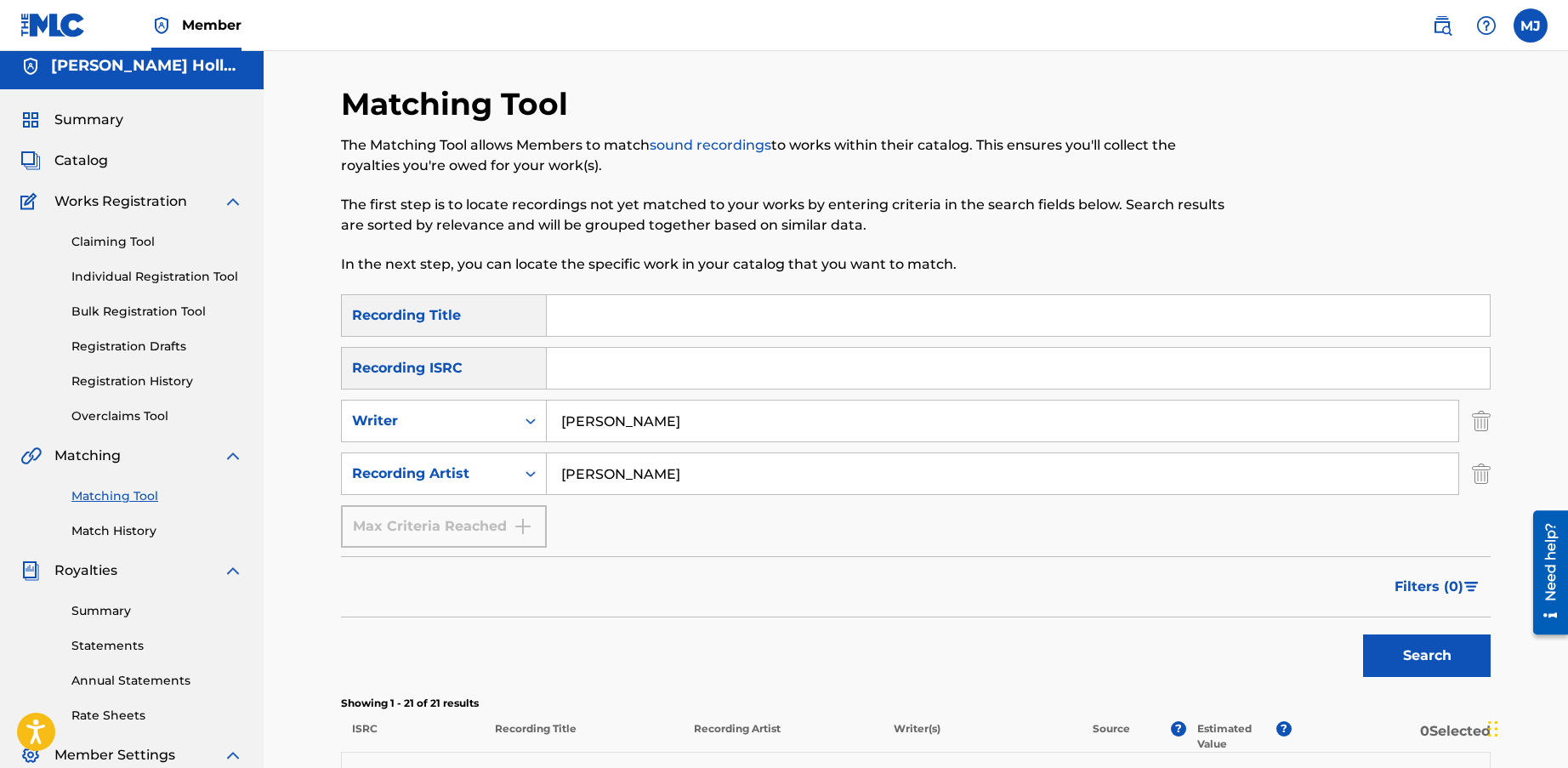
scroll to position [0, 0]
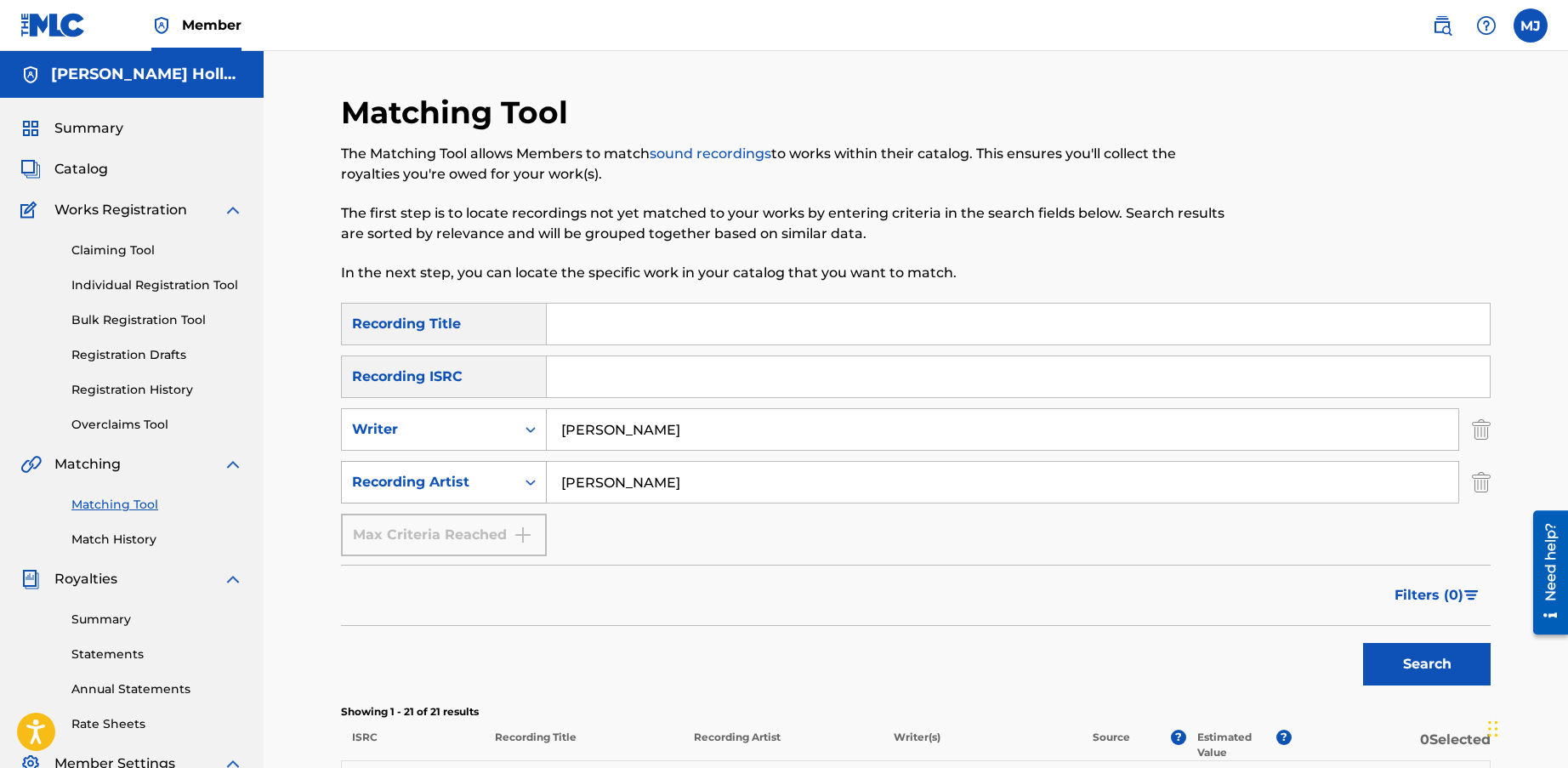
drag, startPoint x: 635, startPoint y: 484, endPoint x: 508, endPoint y: 485, distance: 127.0
click at [508, 485] on div "SearchWithCriteria4220dc4e-1504-48fc-bbe6-c4b15a4648b1 Recording Artist [PERSON…" at bounding box center [916, 482] width 1150 height 42
paste input "EJAE"
type input "EJAE"
click at [1044, 657] on button "Search" at bounding box center [1427, 664] width 127 height 42
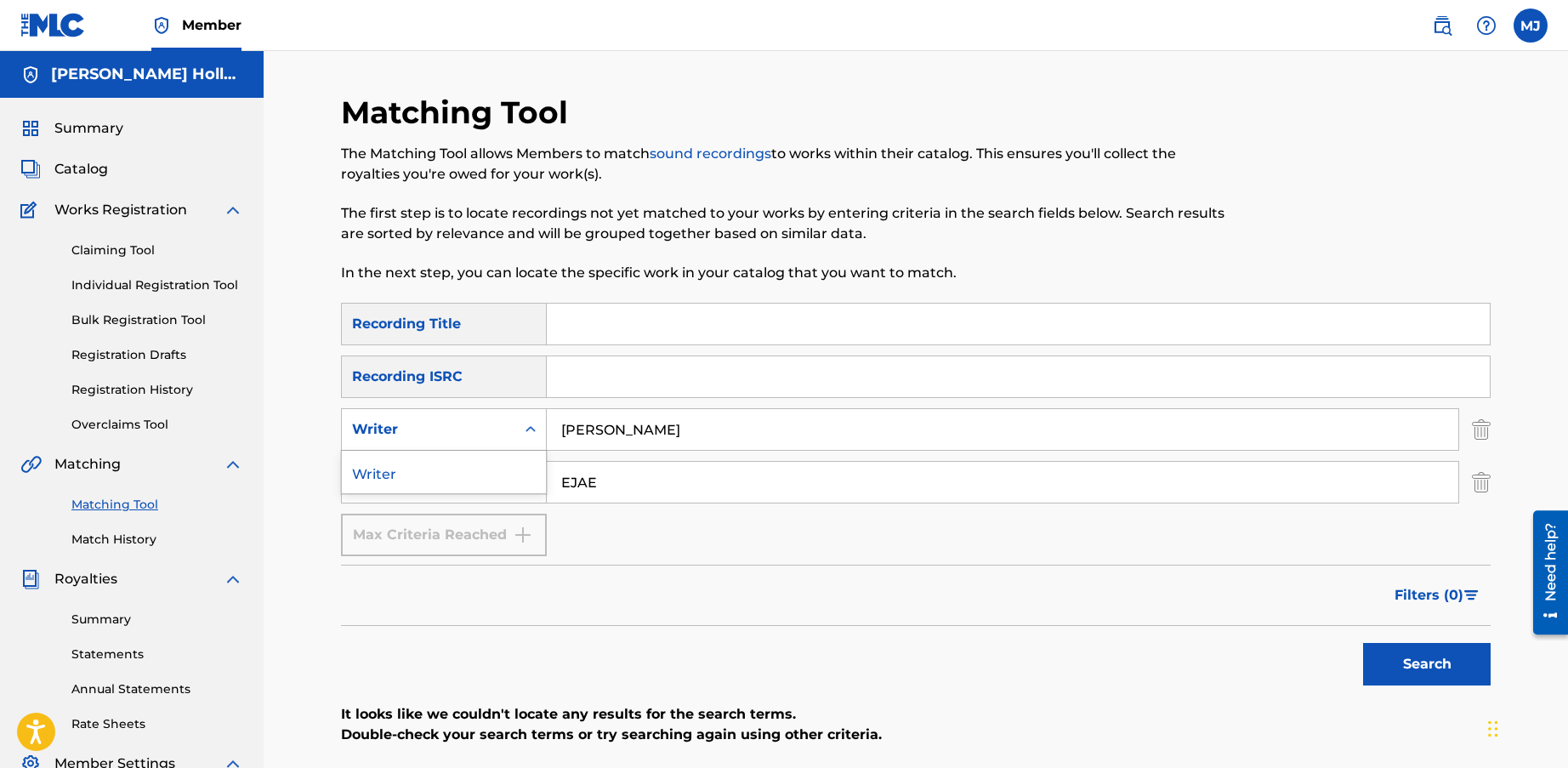
click at [527, 433] on icon "Search Form" at bounding box center [530, 429] width 17 height 17
drag, startPoint x: 717, startPoint y: 430, endPoint x: 494, endPoint y: 423, distance: 223.1
click at [494, 423] on div "SearchWithCriteria5509bd54-4604-41e4-88e0-c6d2d7d91065 Writer [PERSON_NAME]" at bounding box center [916, 429] width 1150 height 42
paste input "EJAE"
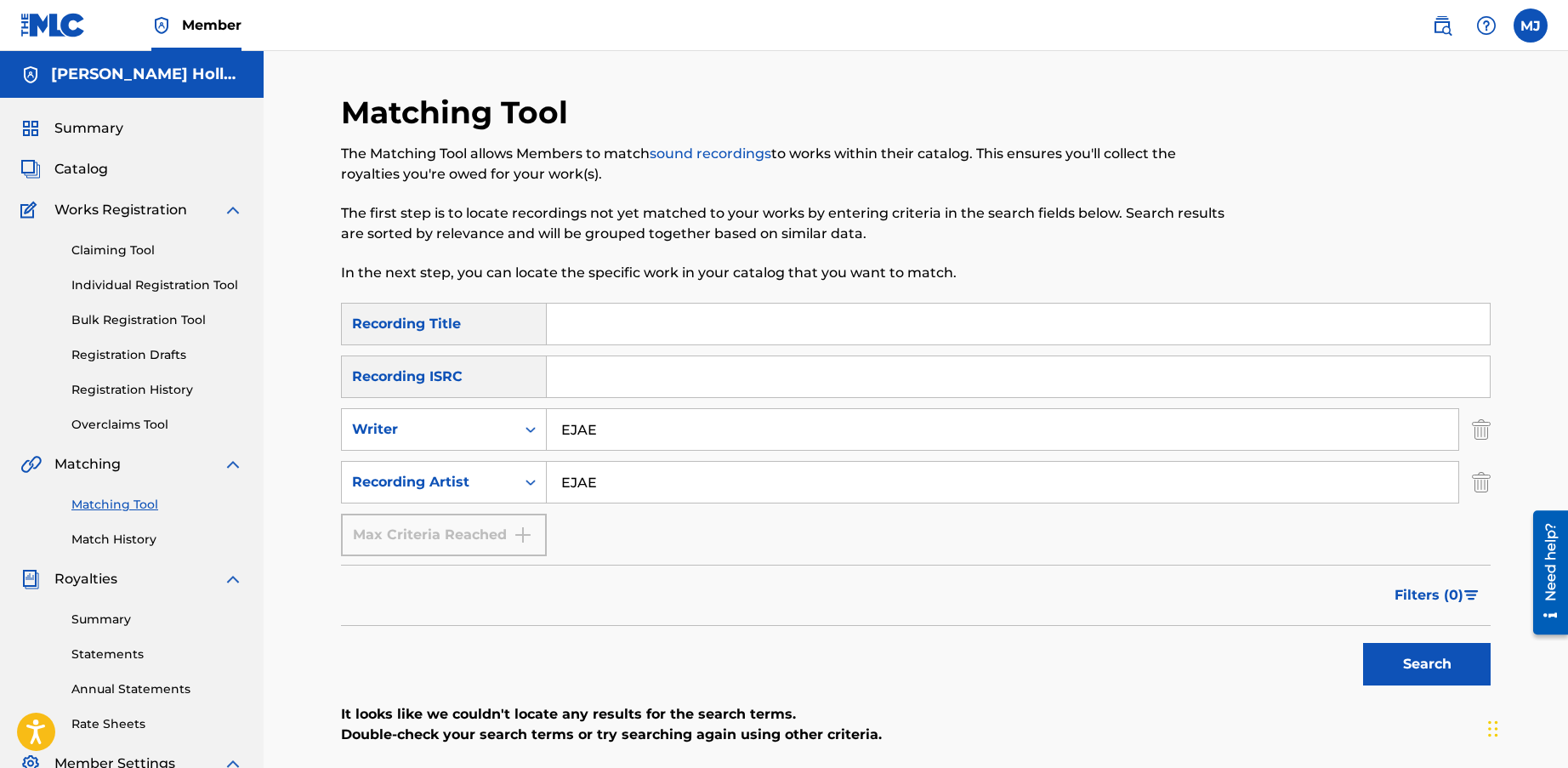
type input "EJAE"
click at [1044, 659] on button "Search" at bounding box center [1427, 664] width 127 height 42
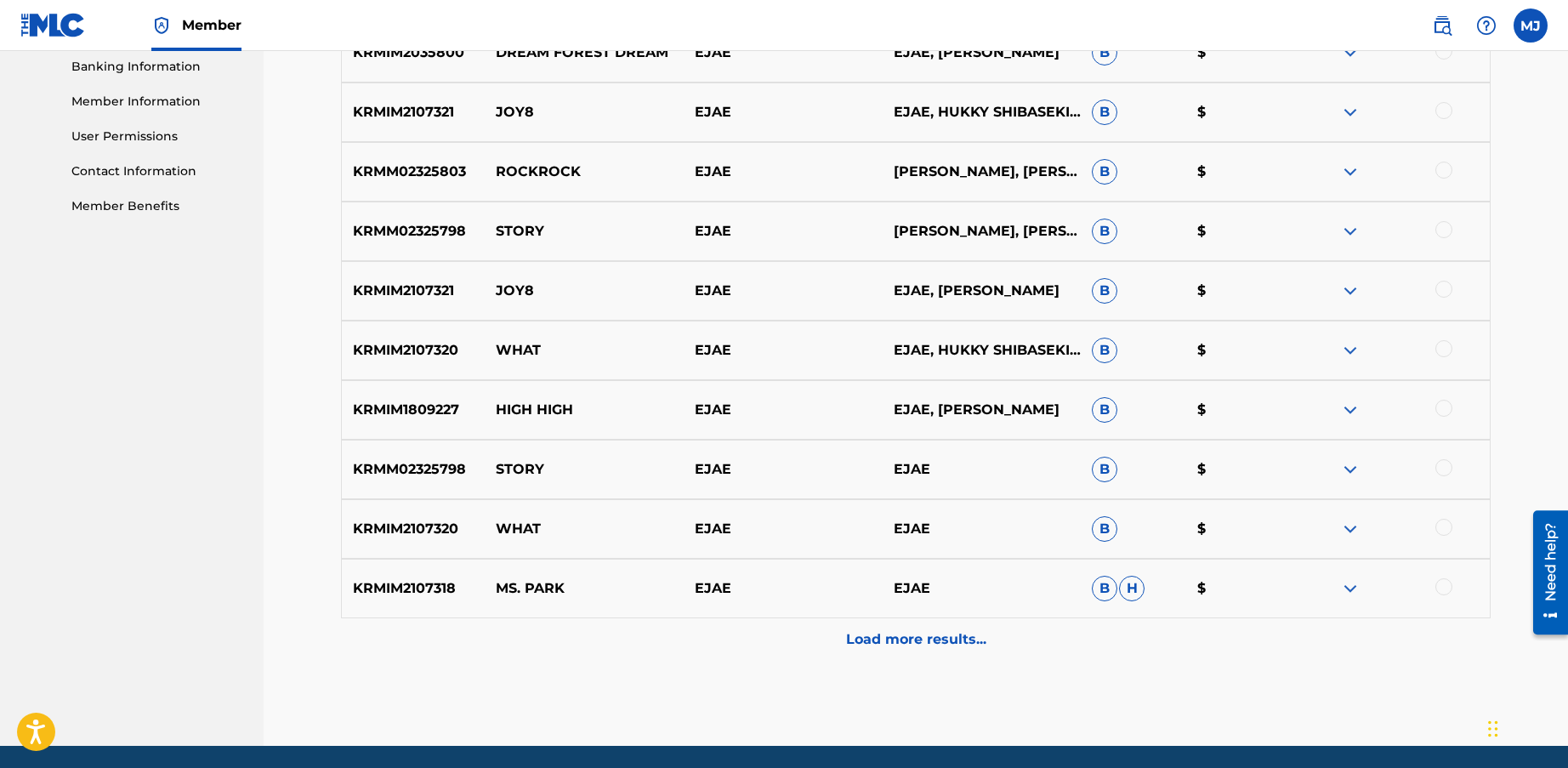
scroll to position [796, 0]
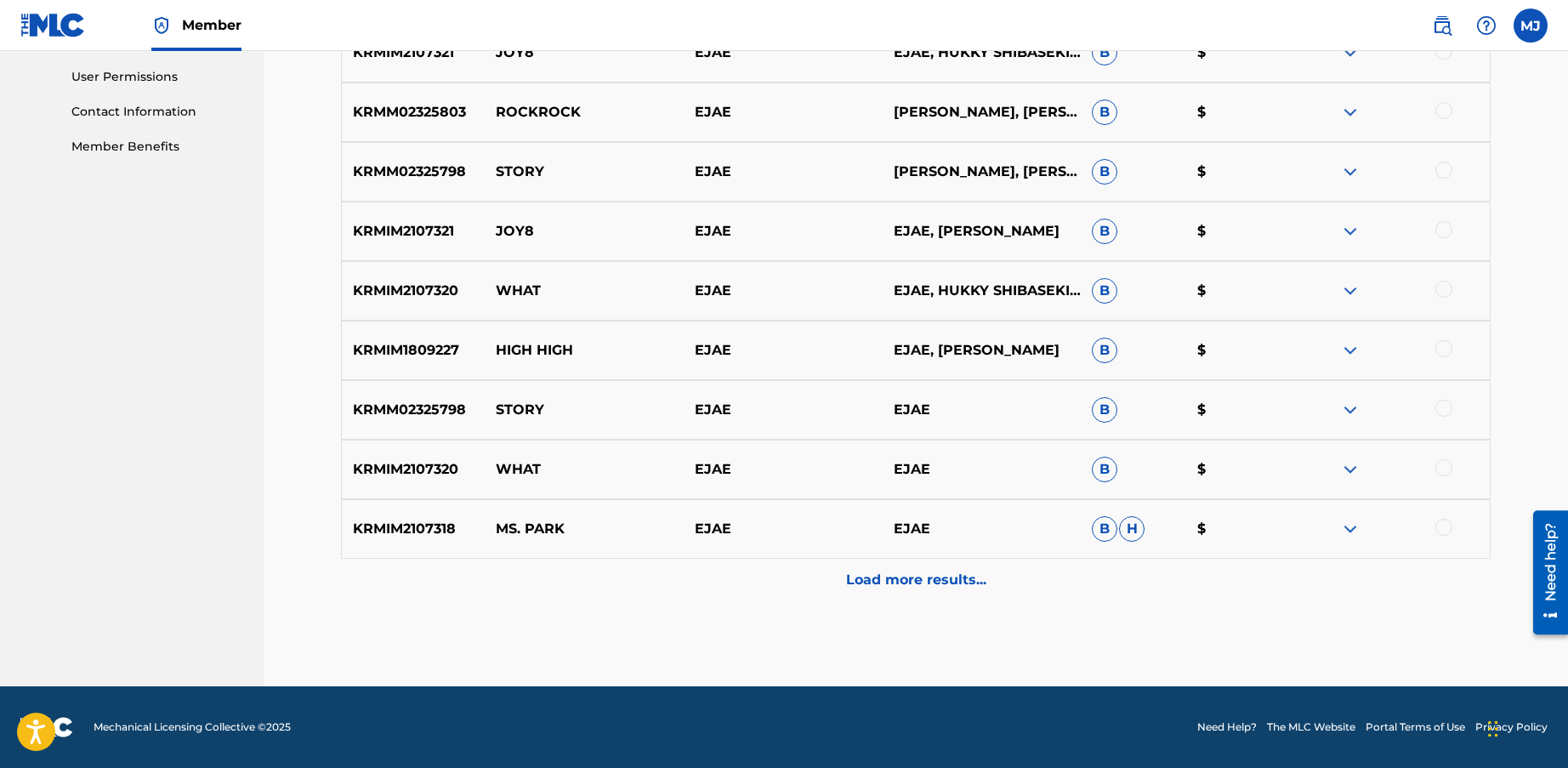
click at [880, 583] on p "Load more results..." at bounding box center [916, 579] width 140 height 20
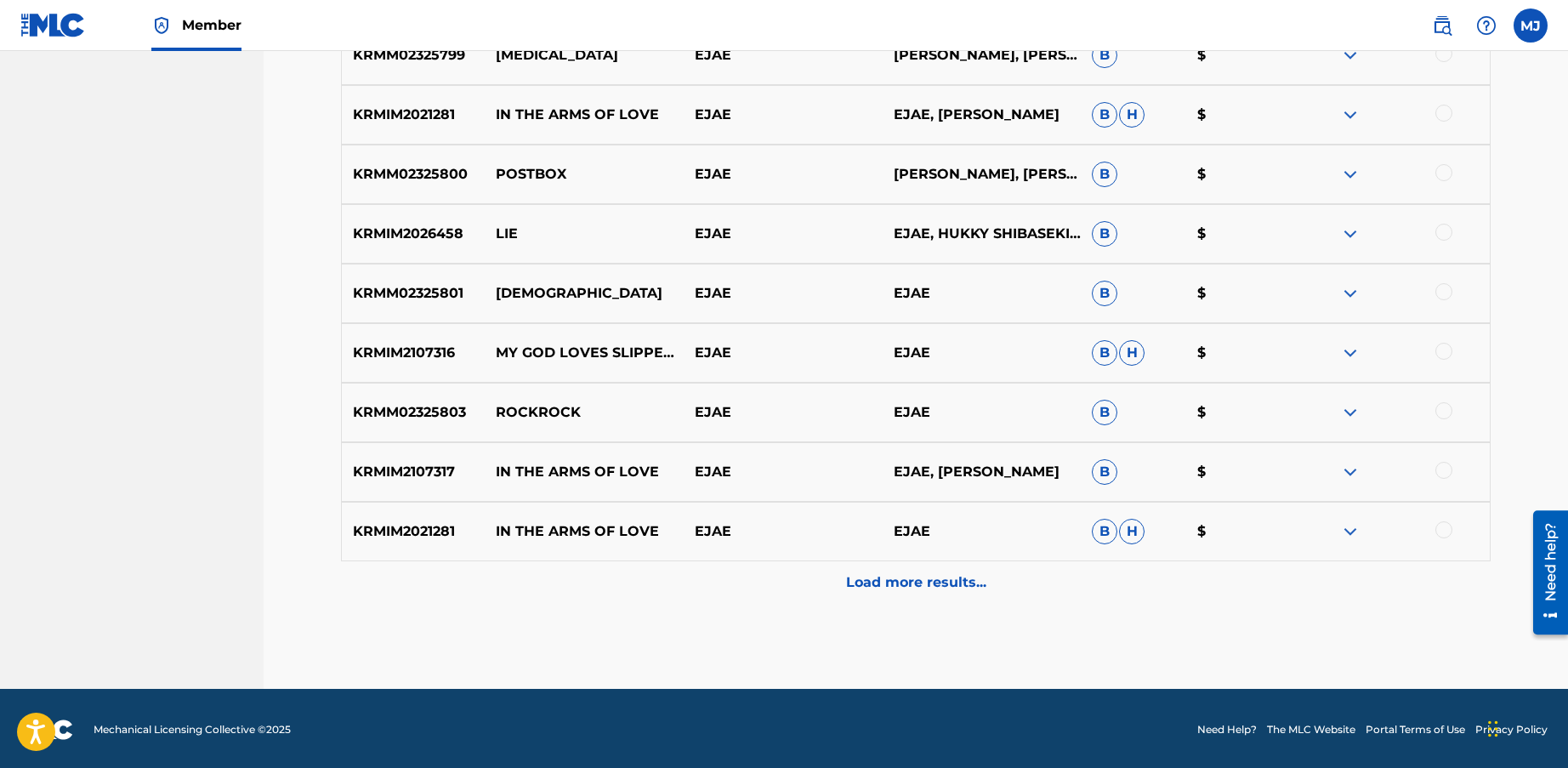
scroll to position [1391, 0]
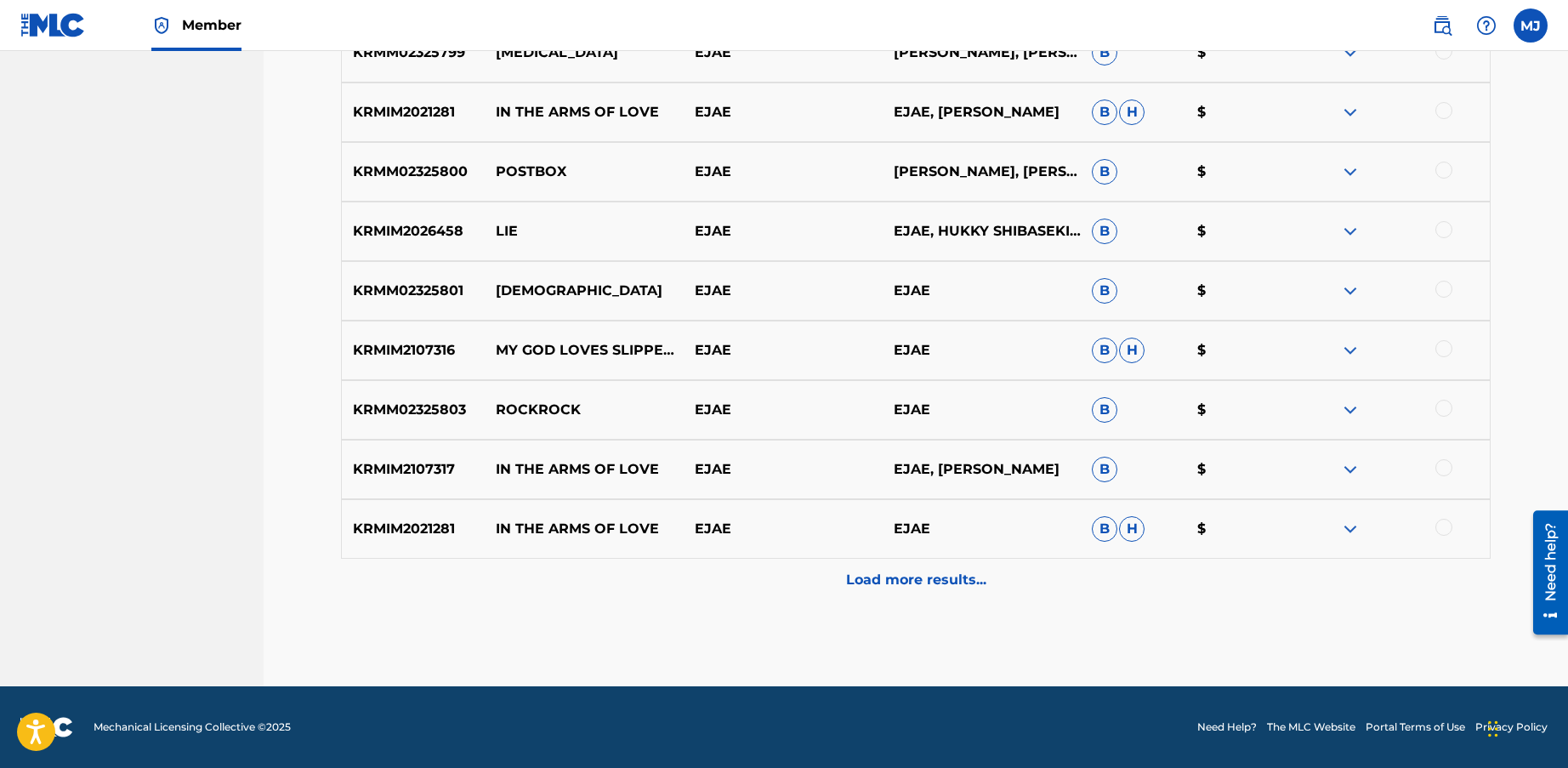
click at [899, 582] on p "Load more results..." at bounding box center [916, 579] width 140 height 20
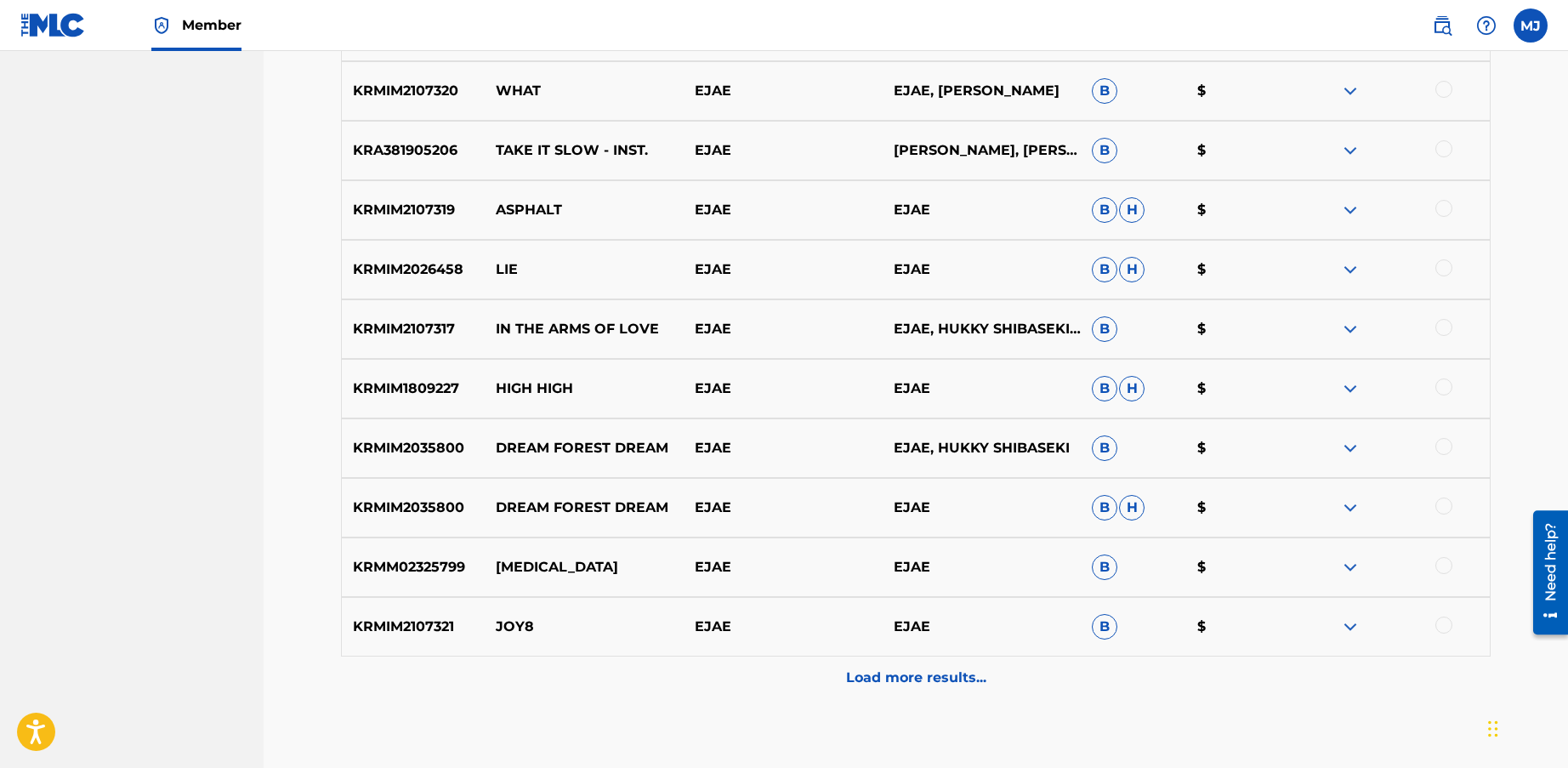
scroll to position [1987, 0]
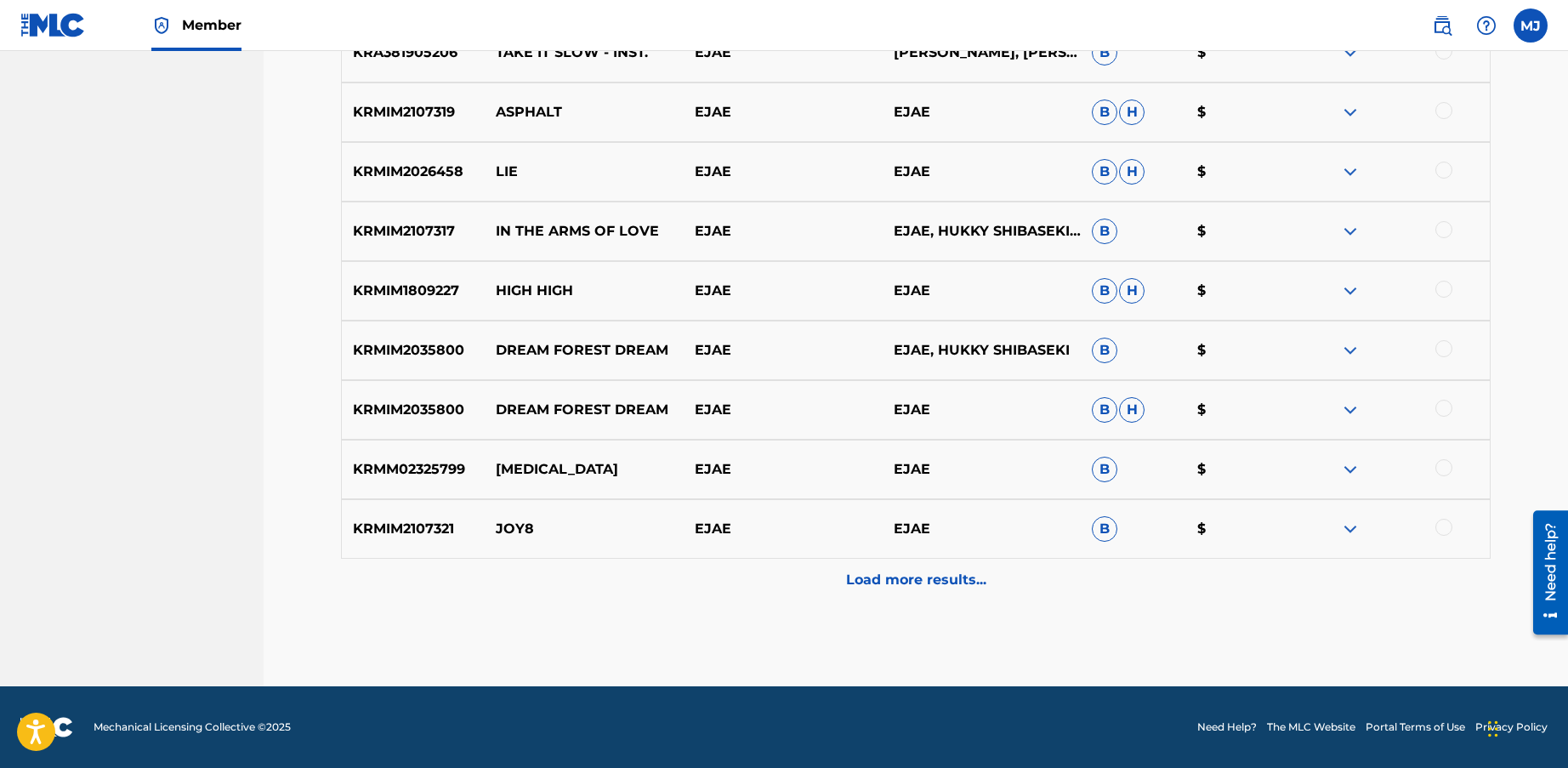
click at [901, 576] on p "Load more results..." at bounding box center [916, 579] width 140 height 20
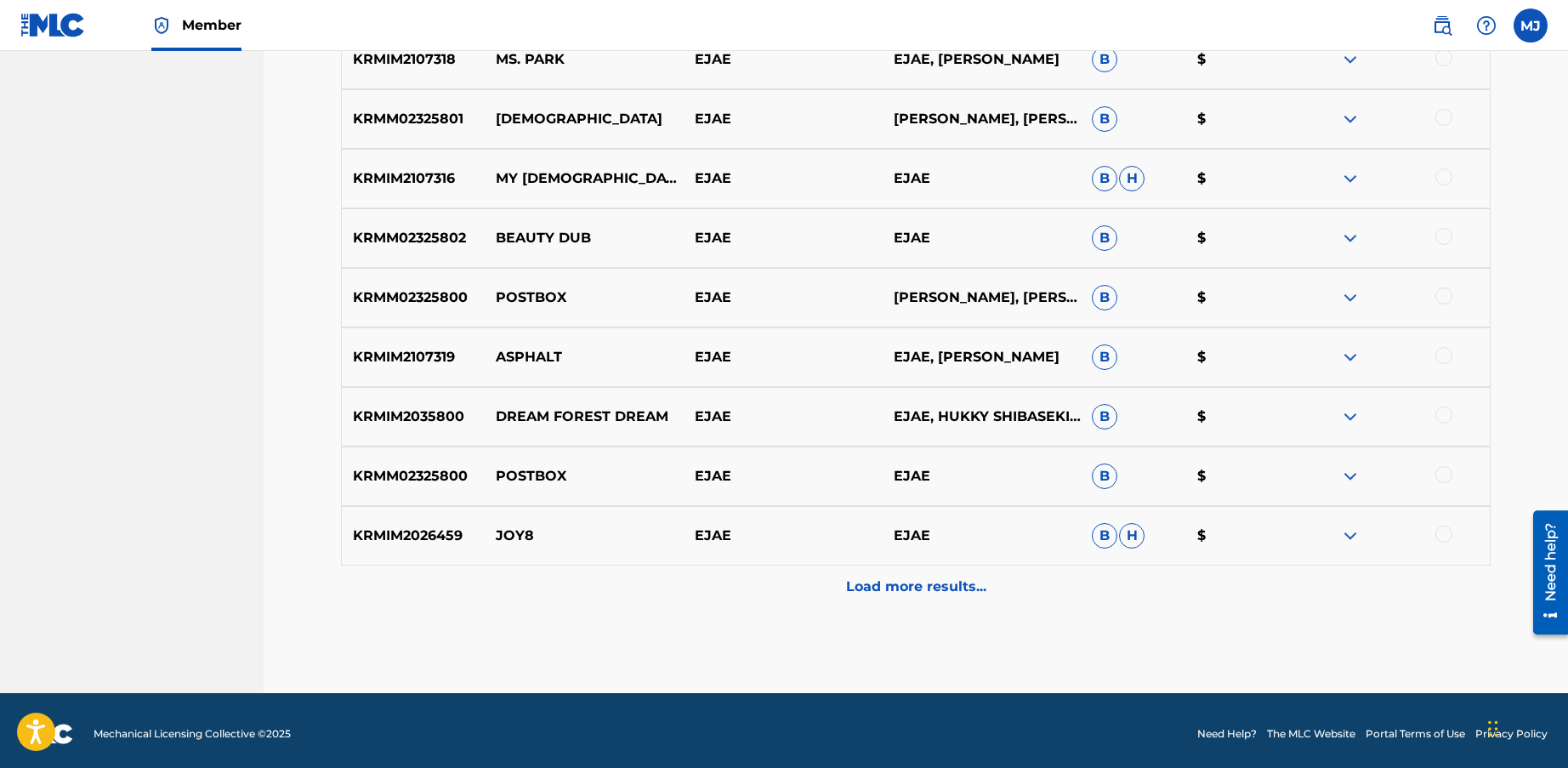
scroll to position [2582, 0]
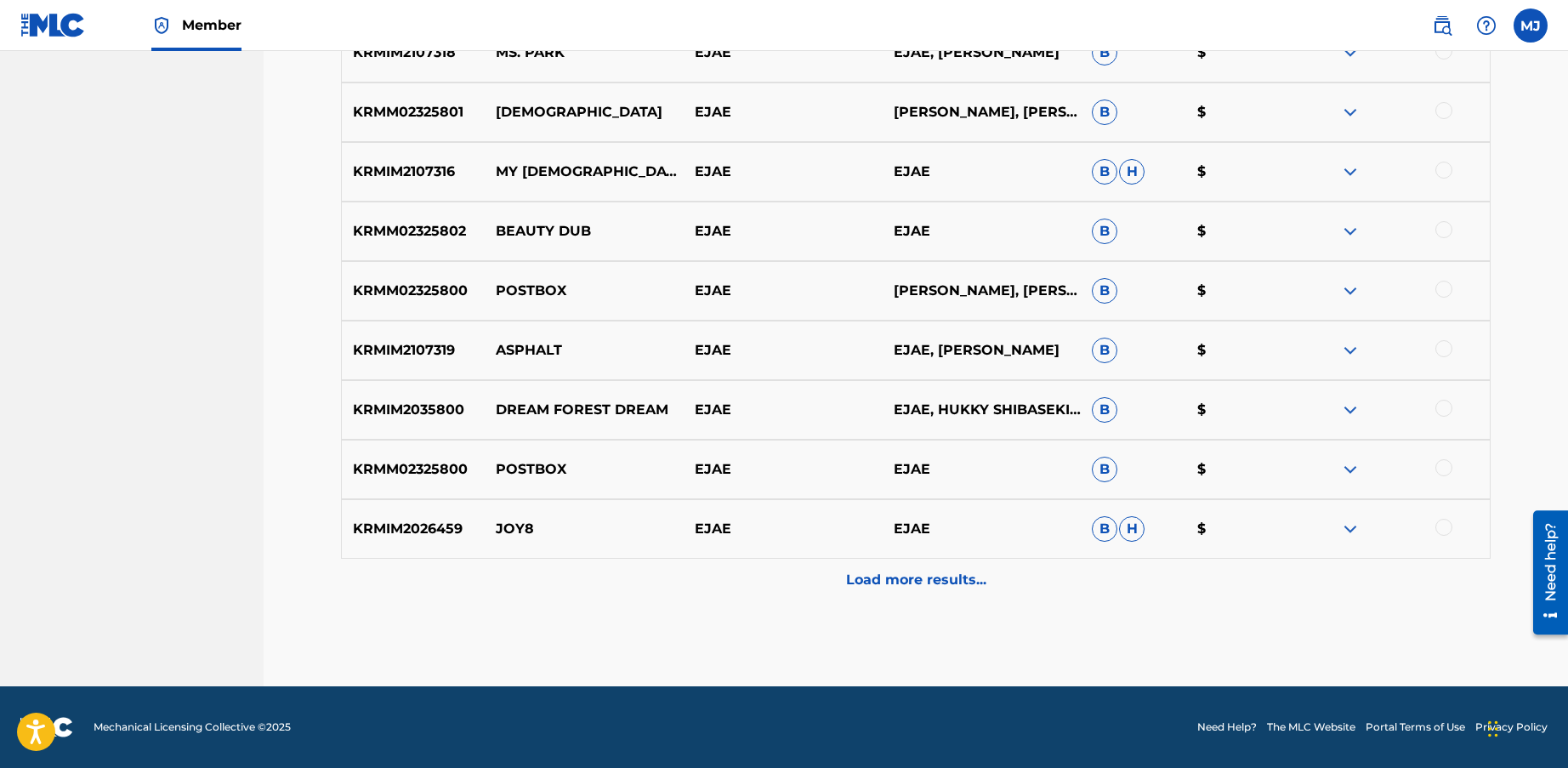
click at [908, 578] on p "Load more results..." at bounding box center [916, 579] width 140 height 20
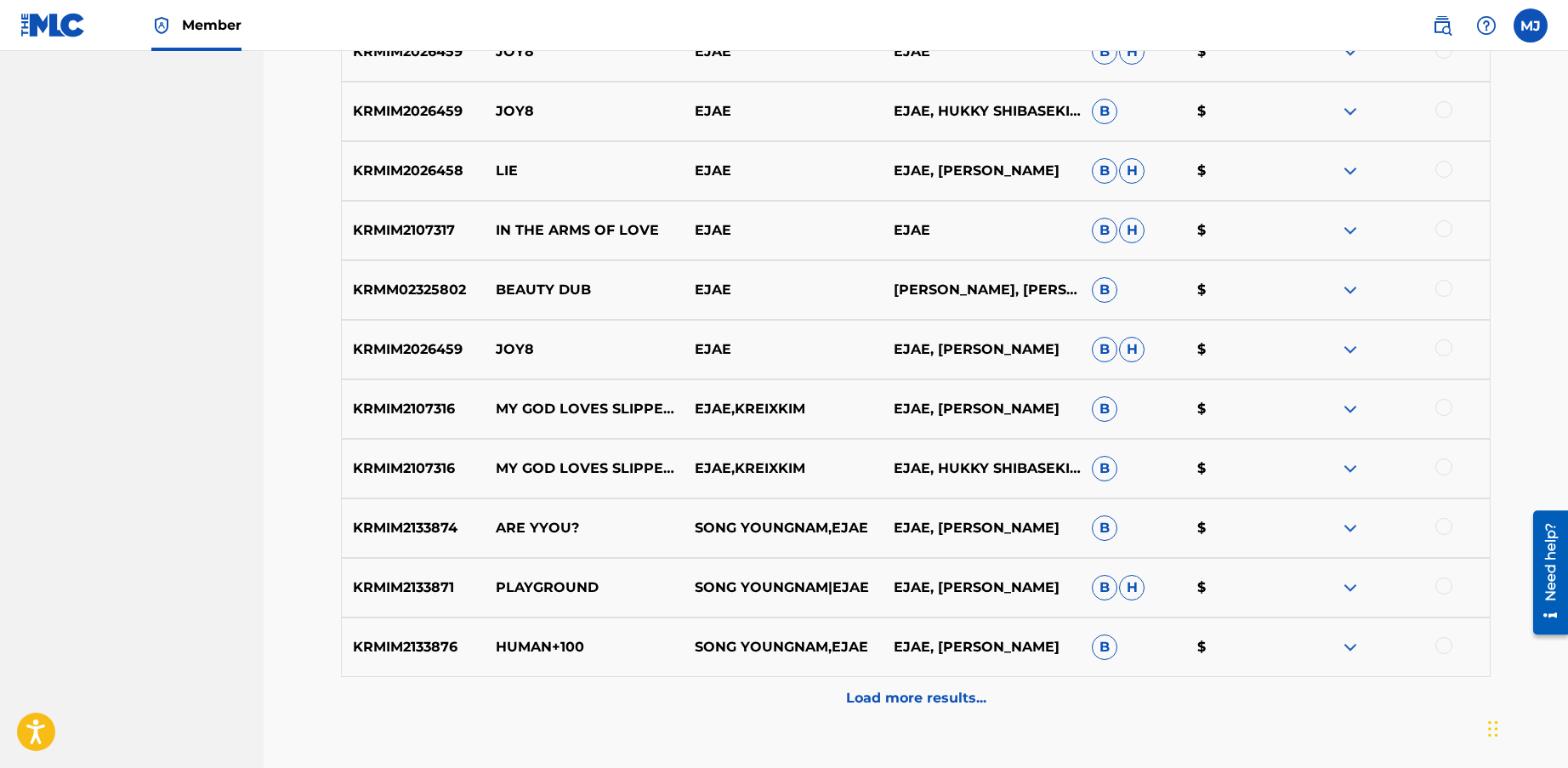
scroll to position [3177, 0]
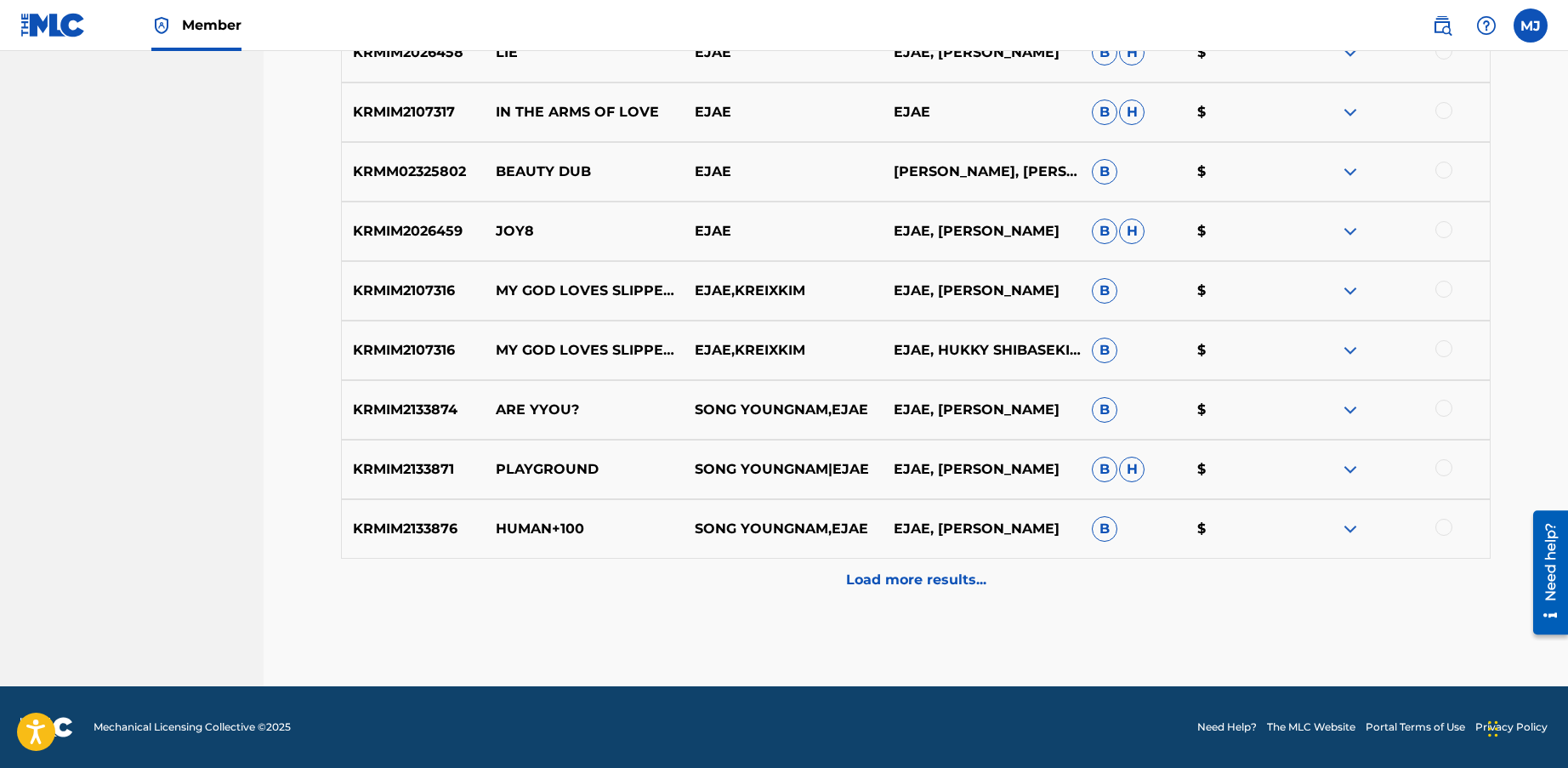
click at [873, 575] on p "Load more results..." at bounding box center [916, 579] width 140 height 20
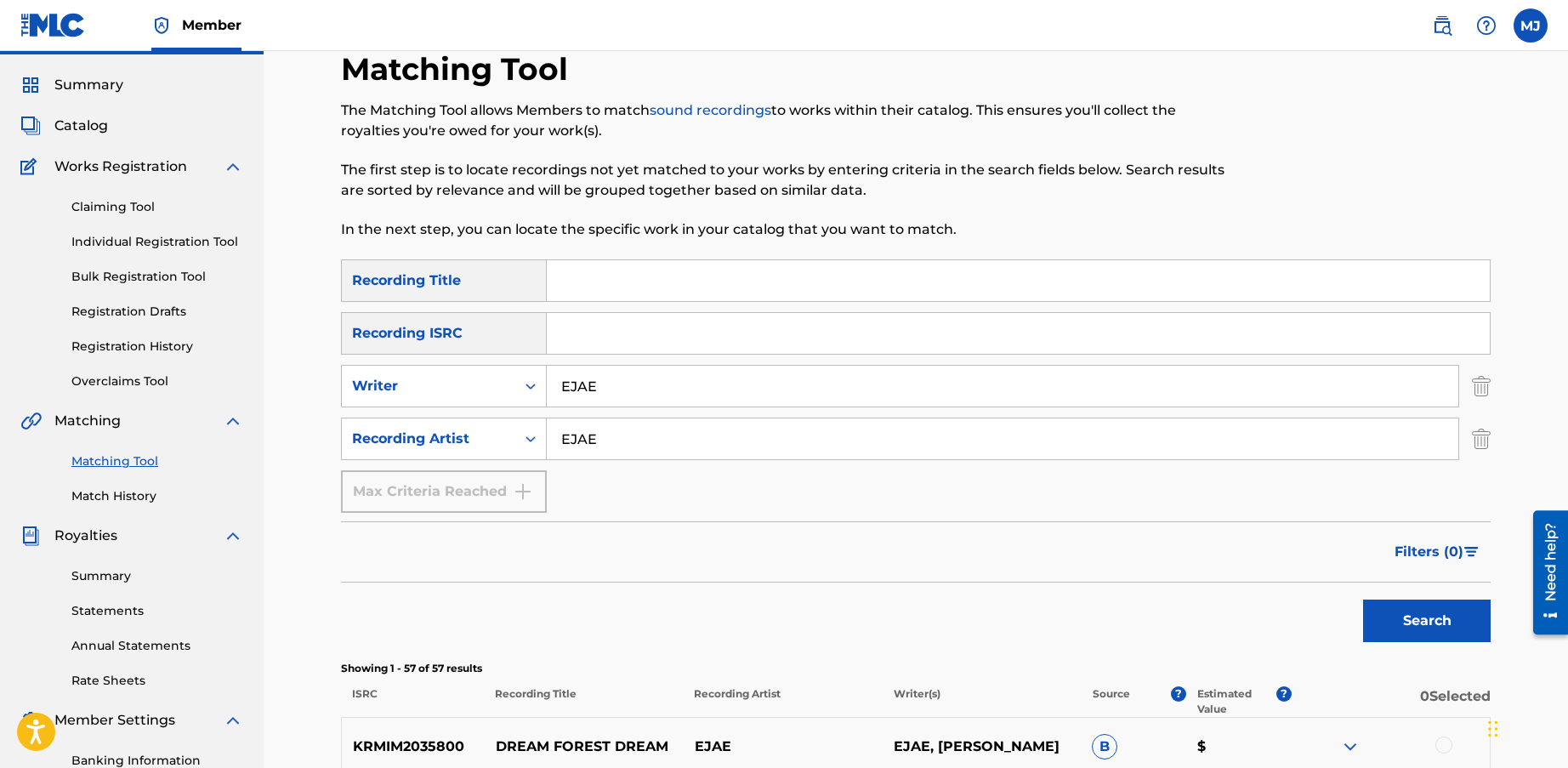
scroll to position [0, 0]
